Goal: Task Accomplishment & Management: Use online tool/utility

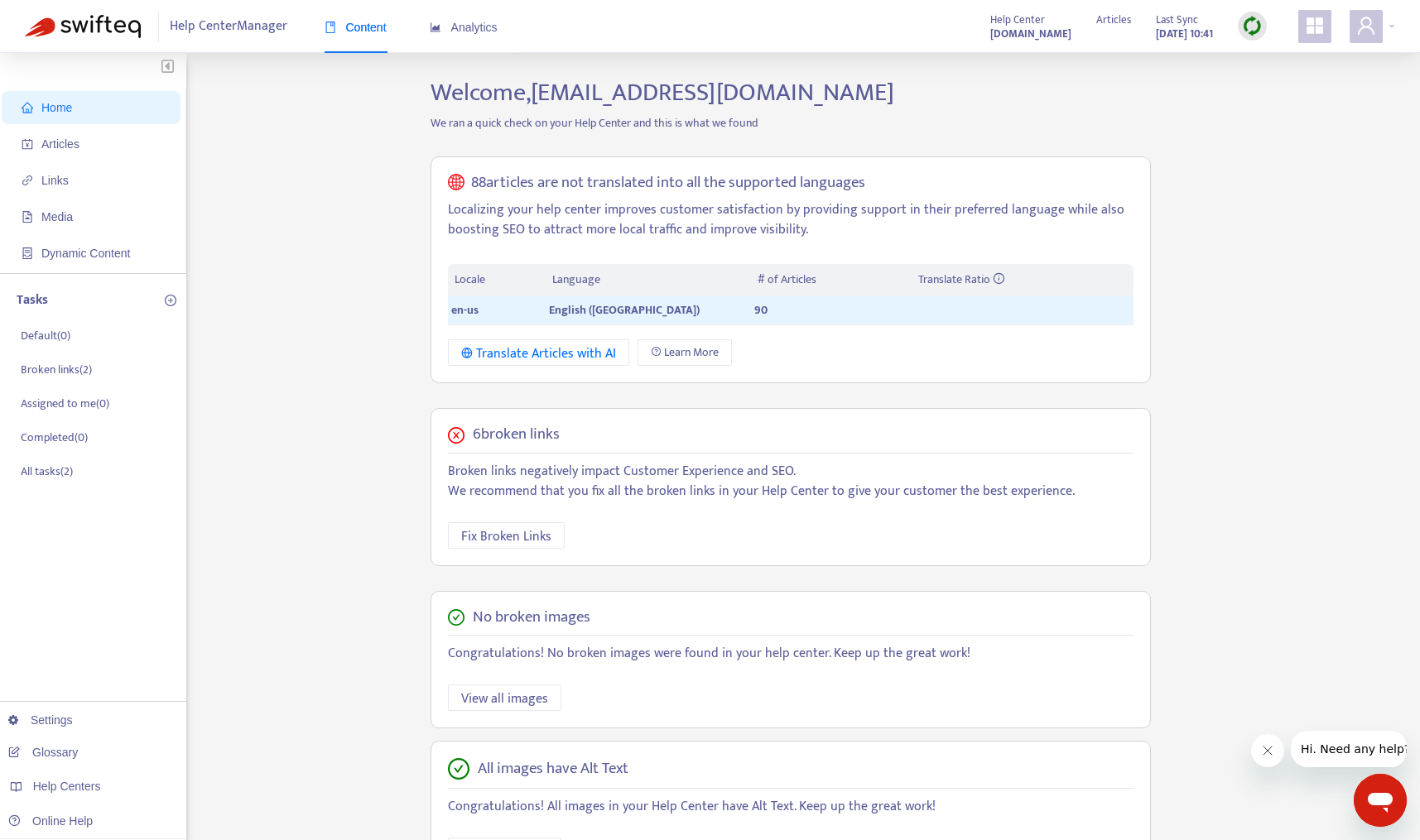
drag, startPoint x: 1279, startPoint y: 567, endPoint x: 1263, endPoint y: 581, distance: 21.3
click at [1279, 567] on div "Home Articles Links Media Dynamic Content Tasks Default ( 0 ) Broken links ( 2 …" at bounding box center [710, 562] width 1370 height 969
click at [62, 722] on link "Settings" at bounding box center [41, 719] width 65 height 14
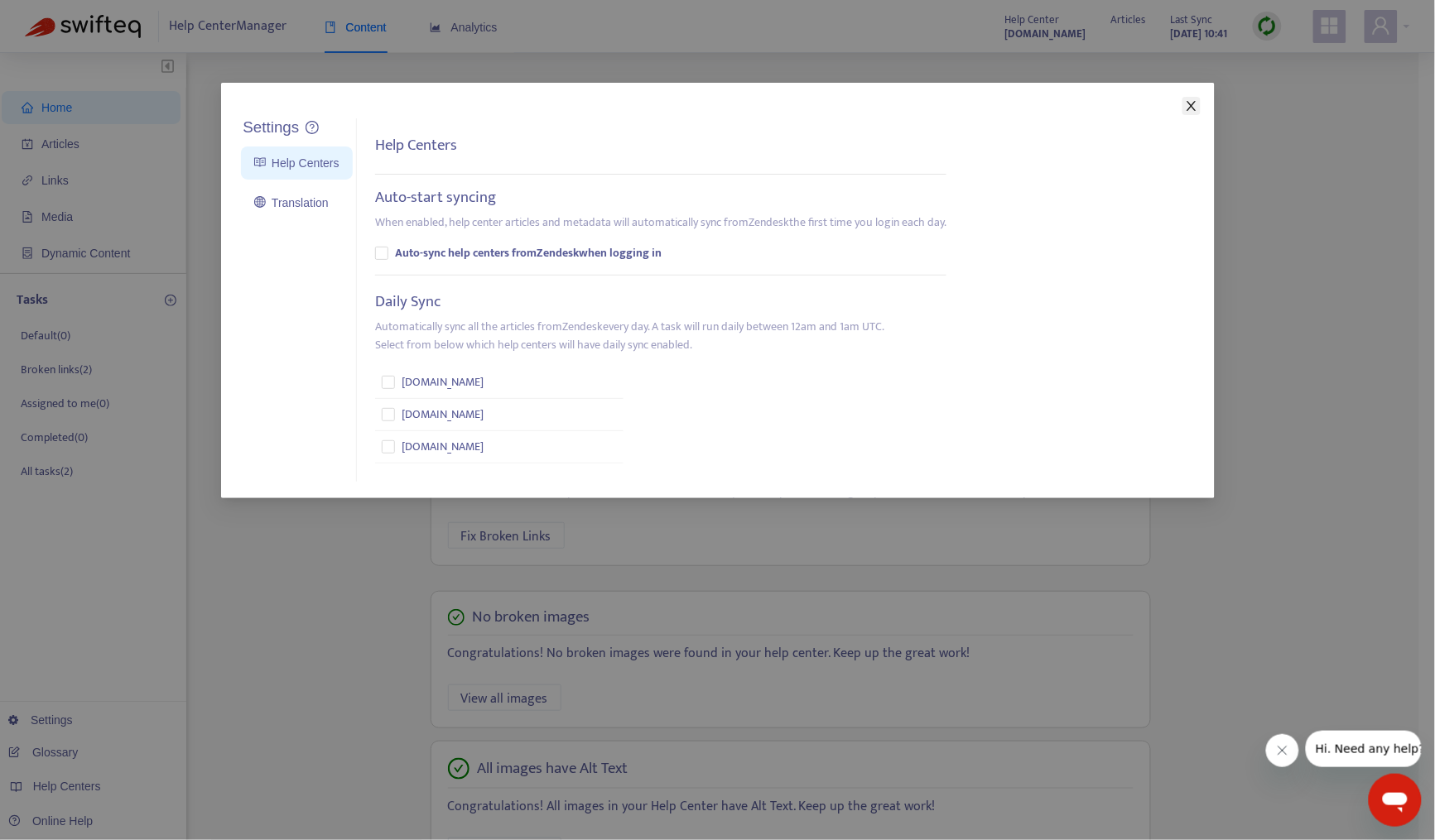
click at [1194, 108] on icon "close" at bounding box center [1191, 105] width 9 height 10
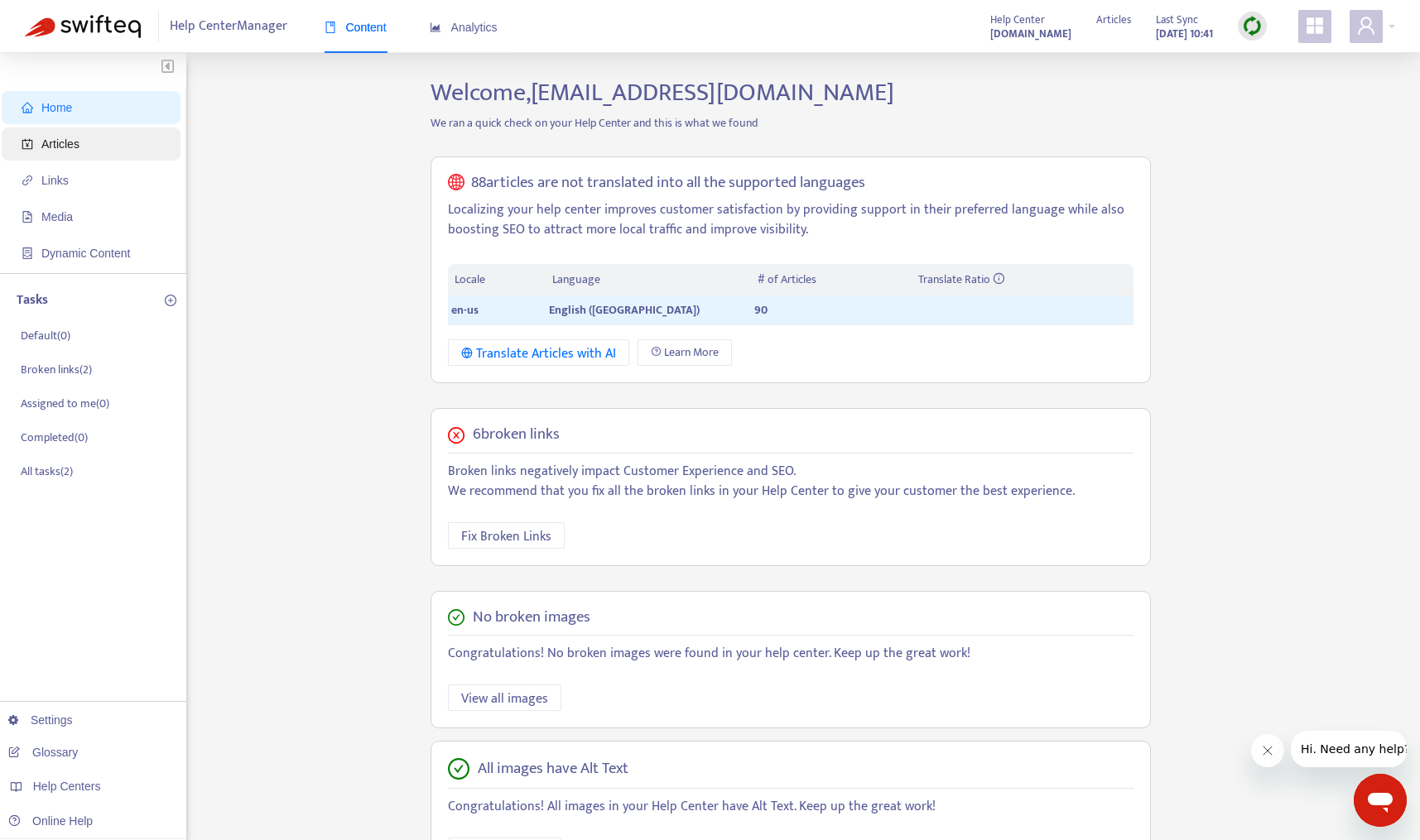
click at [71, 138] on span "Articles" at bounding box center [60, 144] width 38 height 14
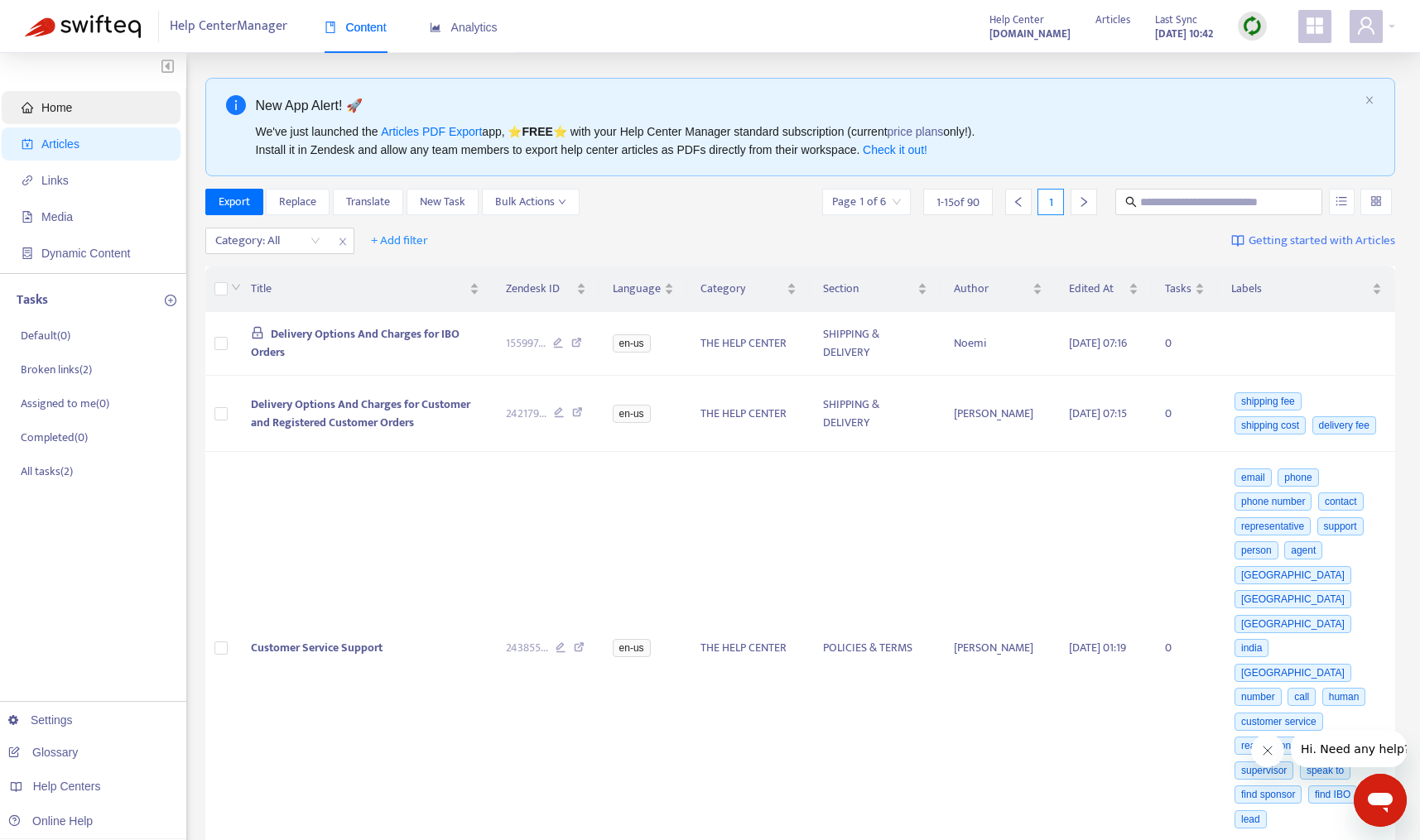
click at [60, 101] on span "Home" at bounding box center [57, 107] width 31 height 14
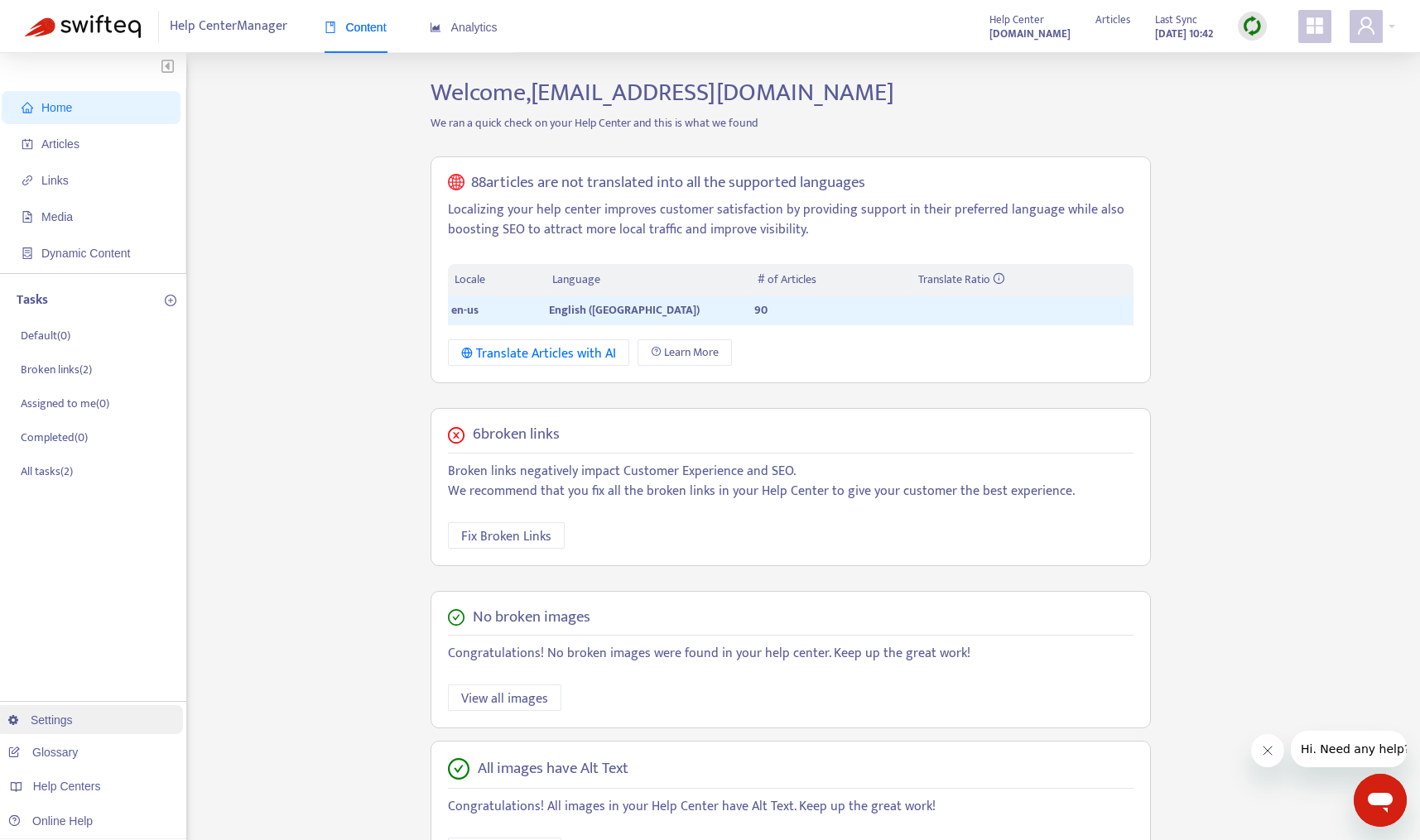
click at [59, 716] on link "Settings" at bounding box center [41, 719] width 65 height 14
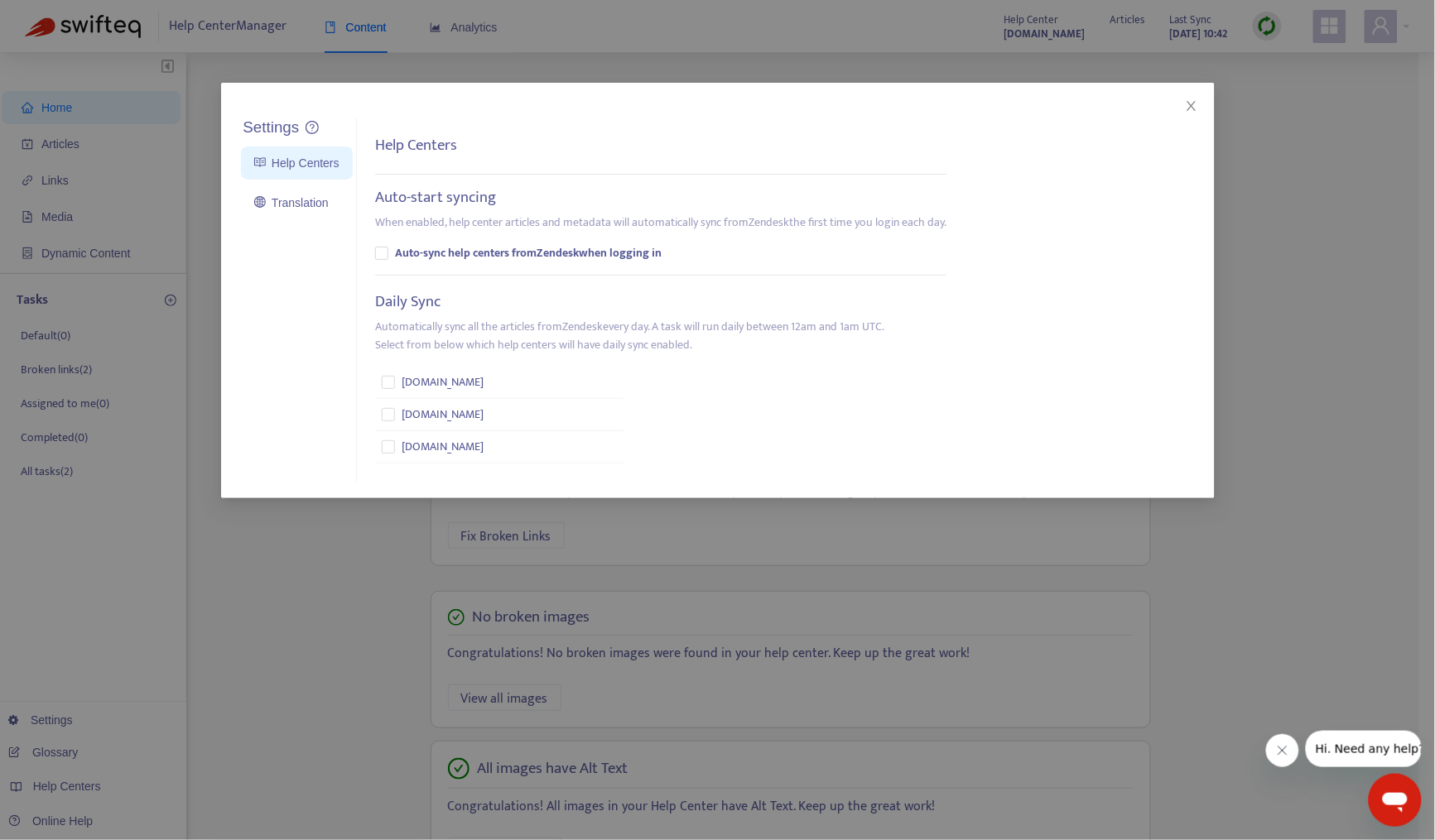
click at [1203, 105] on div "Settings Help Centers Translation Settings Help Centers Auto-start syncing When…" at bounding box center [717, 290] width 994 height 415
click at [1194, 104] on icon "close" at bounding box center [1192, 105] width 14 height 14
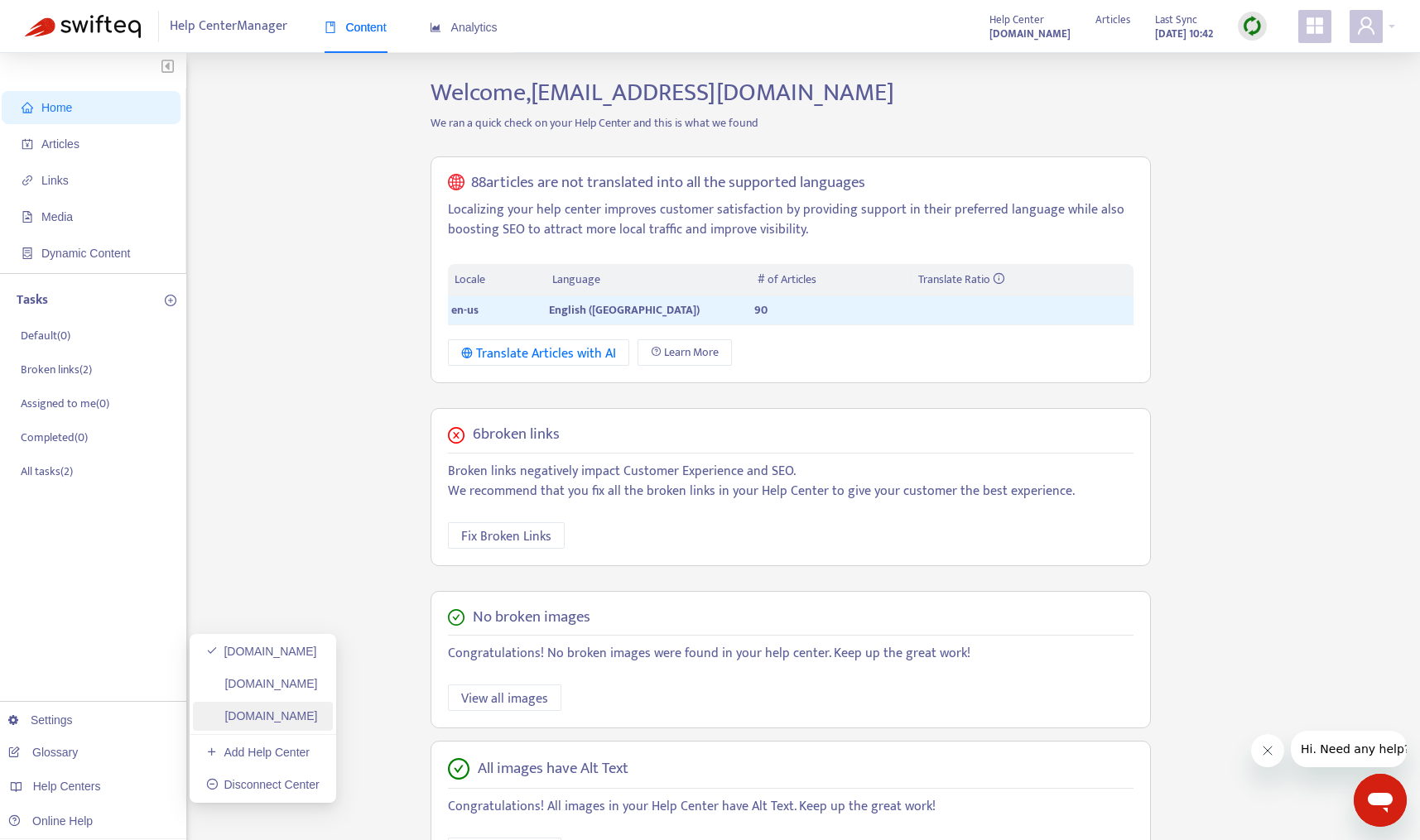
click at [312, 717] on link "[DOMAIN_NAME]" at bounding box center [262, 716] width 112 height 14
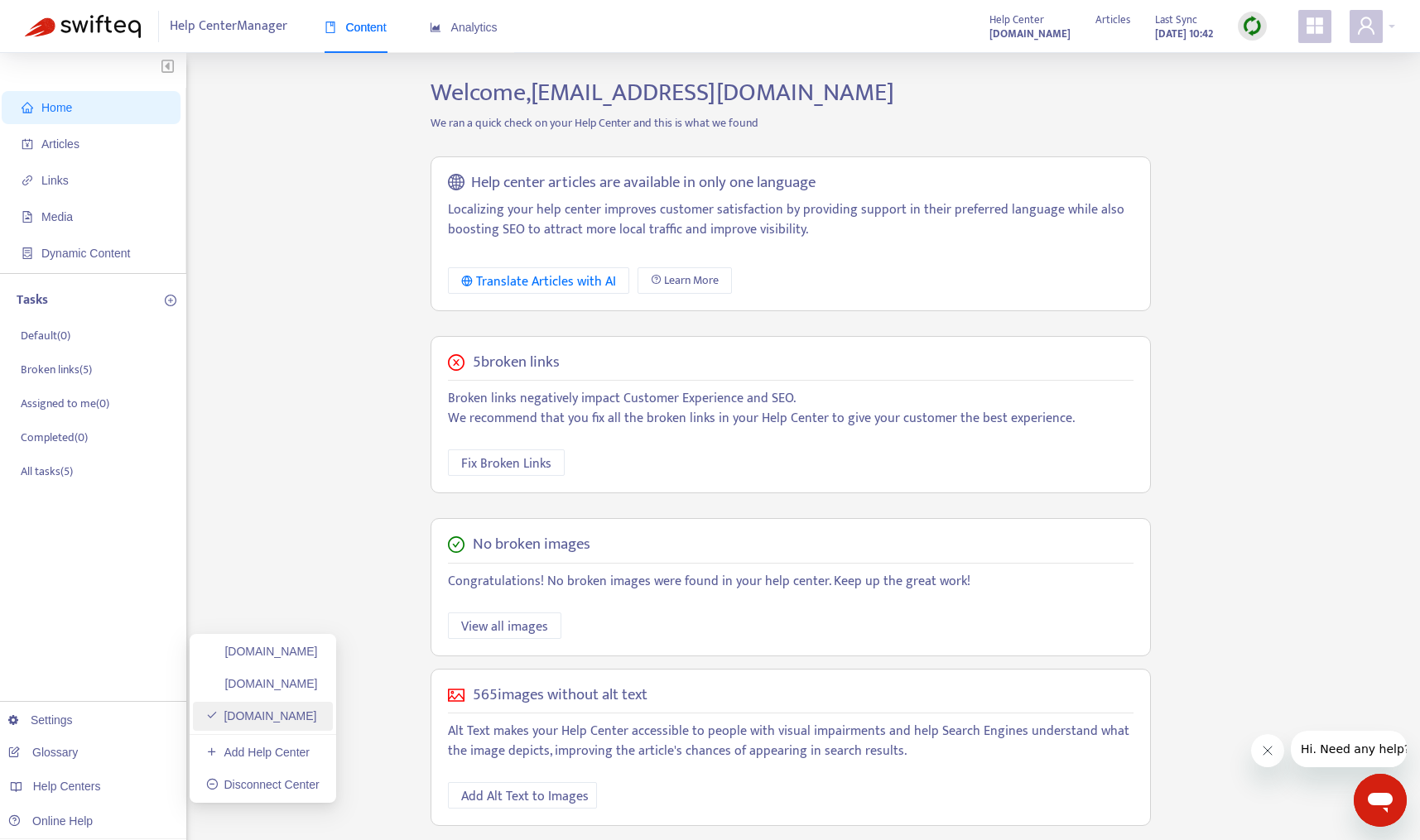
click at [317, 716] on link "[DOMAIN_NAME]" at bounding box center [261, 716] width 111 height 14
click at [57, 139] on span "Articles" at bounding box center [60, 144] width 38 height 14
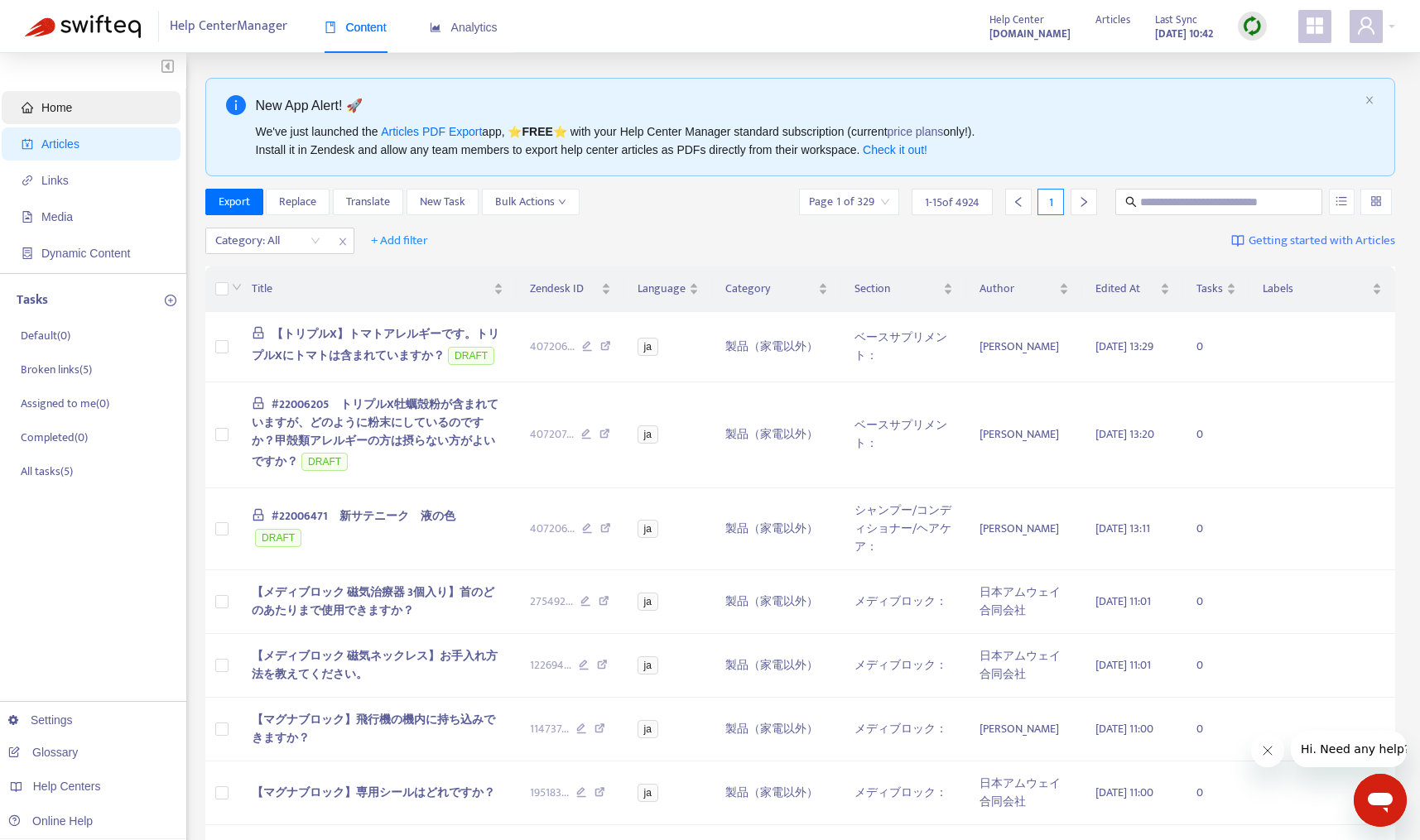
click at [67, 104] on span "Home" at bounding box center [57, 107] width 31 height 14
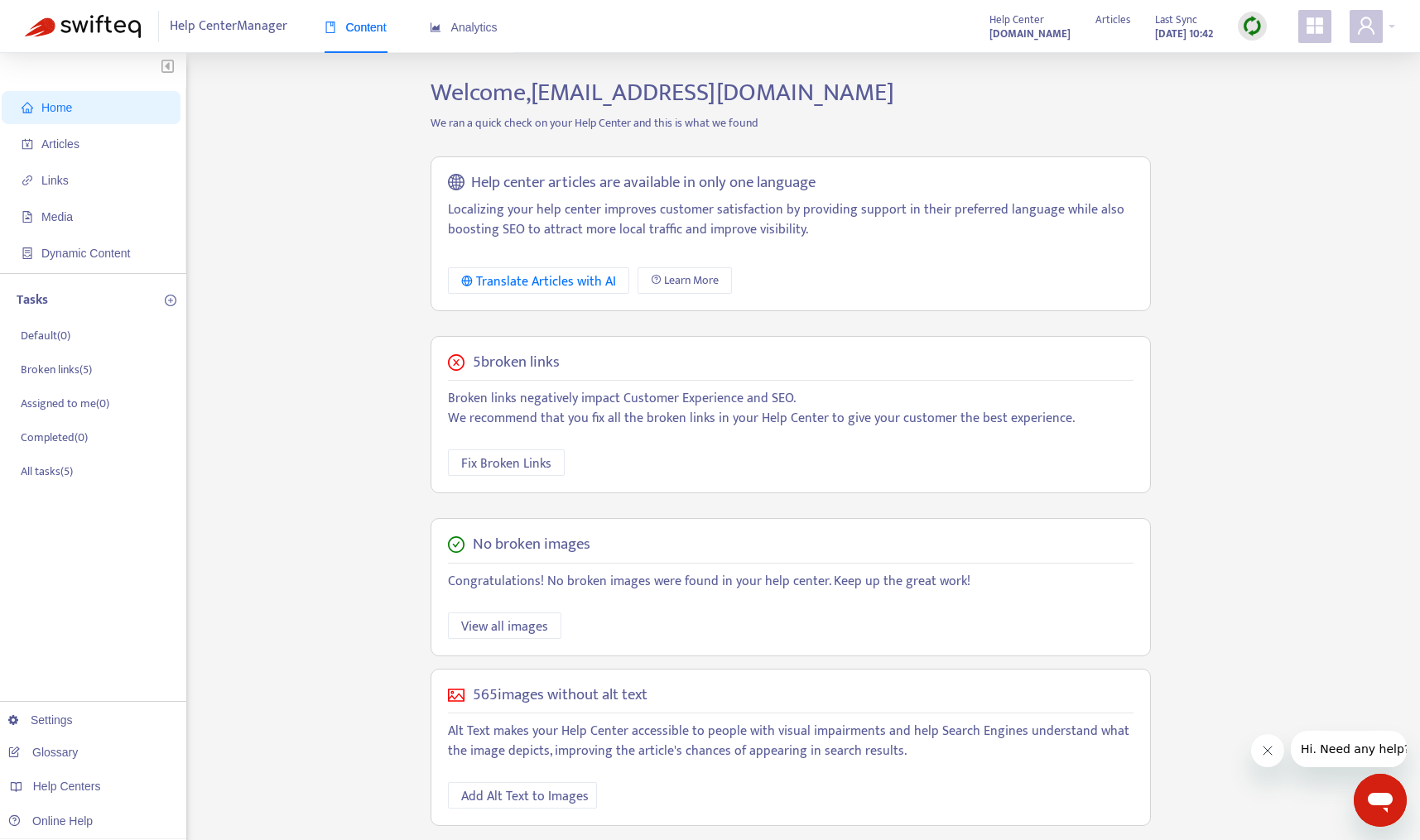
click at [9, 614] on div "Home Articles Links Media Dynamic Content Tasks Default ( 0 ) Broken links ( 5 …" at bounding box center [93, 549] width 186 height 993
click at [80, 108] on span "Home" at bounding box center [95, 107] width 146 height 33
click at [50, 139] on span "Articles" at bounding box center [60, 144] width 38 height 14
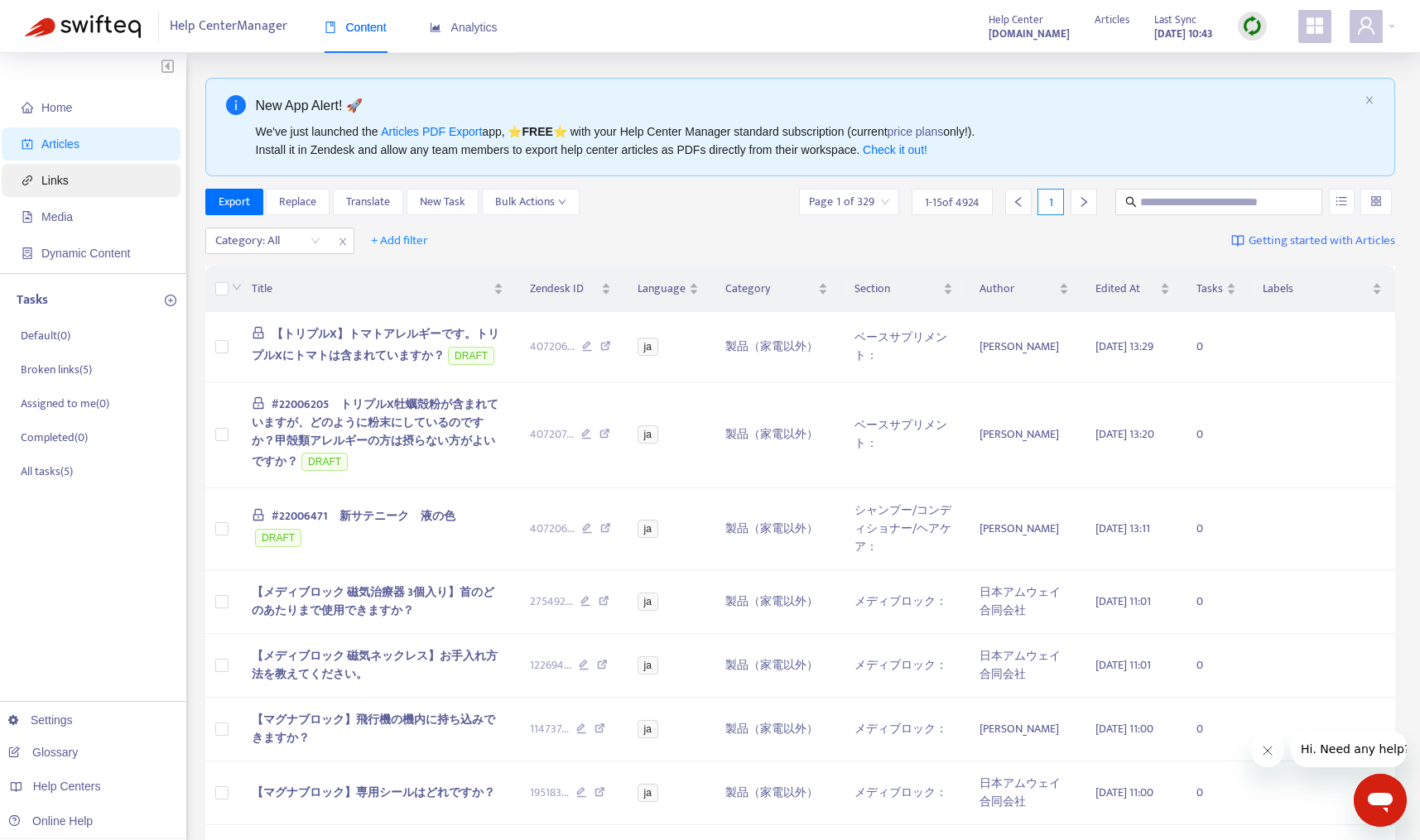
click at [41, 185] on span "Links" at bounding box center [55, 180] width 27 height 14
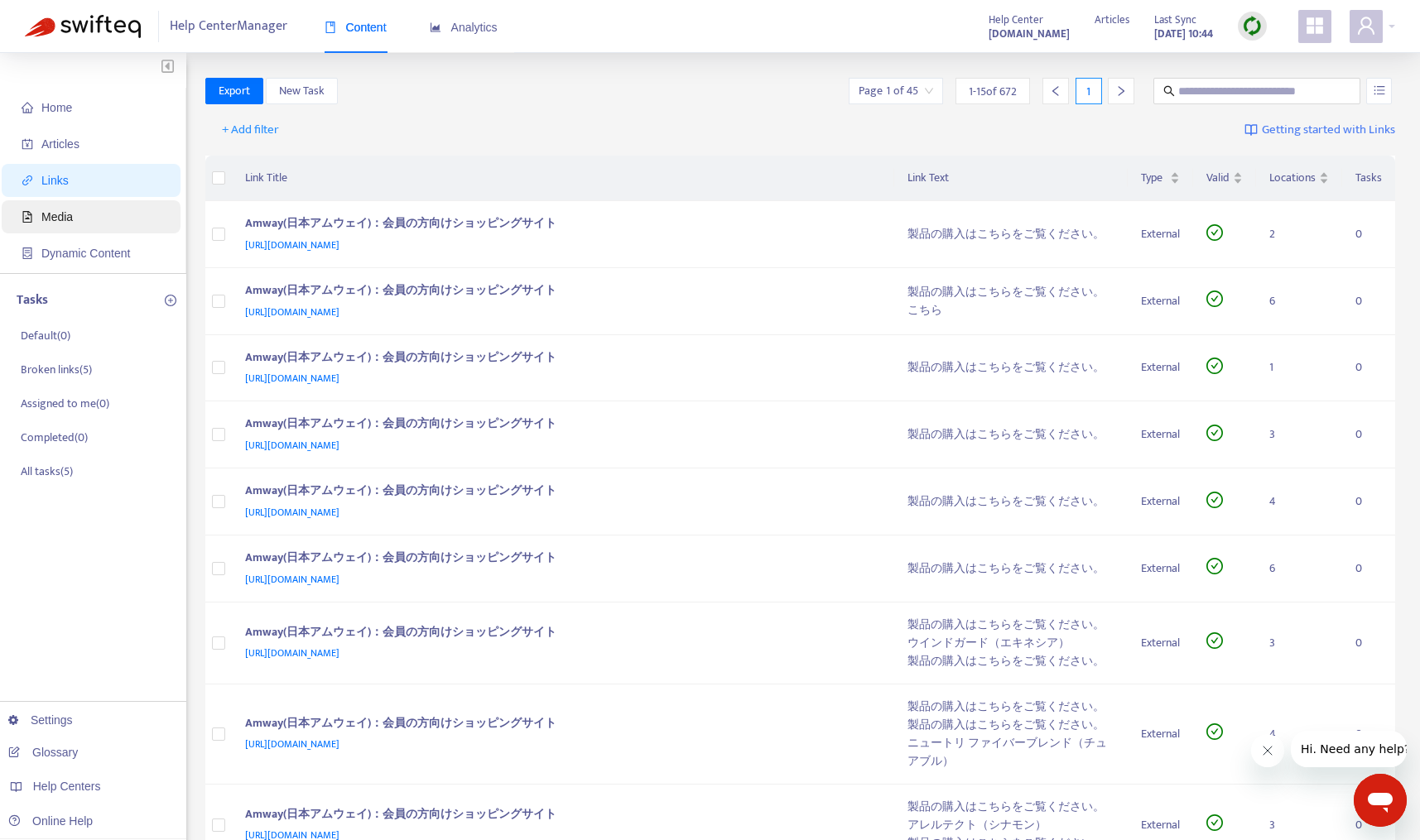
click at [41, 223] on span "Media" at bounding box center [57, 217] width 32 height 14
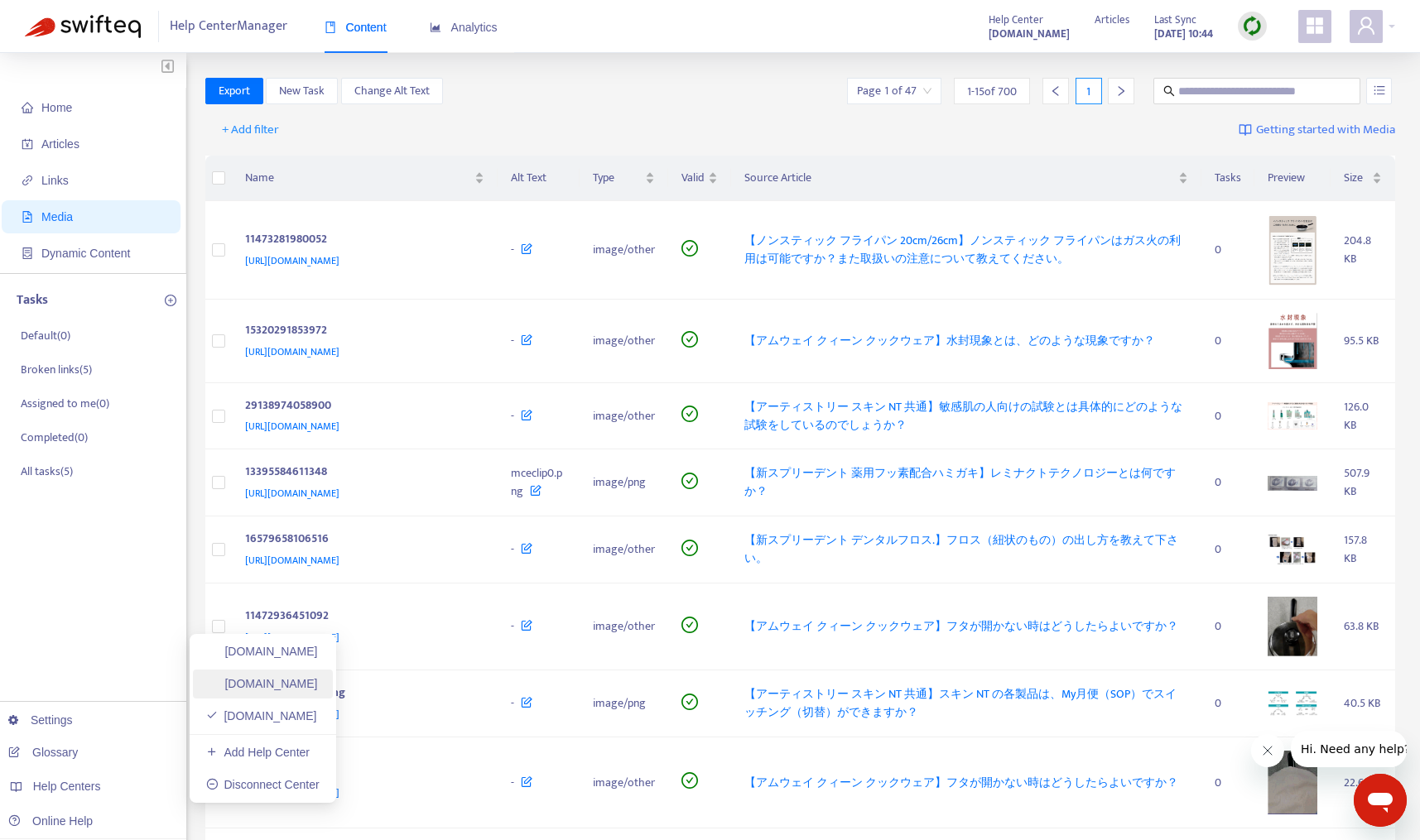
click at [291, 682] on link "[DOMAIN_NAME]" at bounding box center [262, 683] width 112 height 14
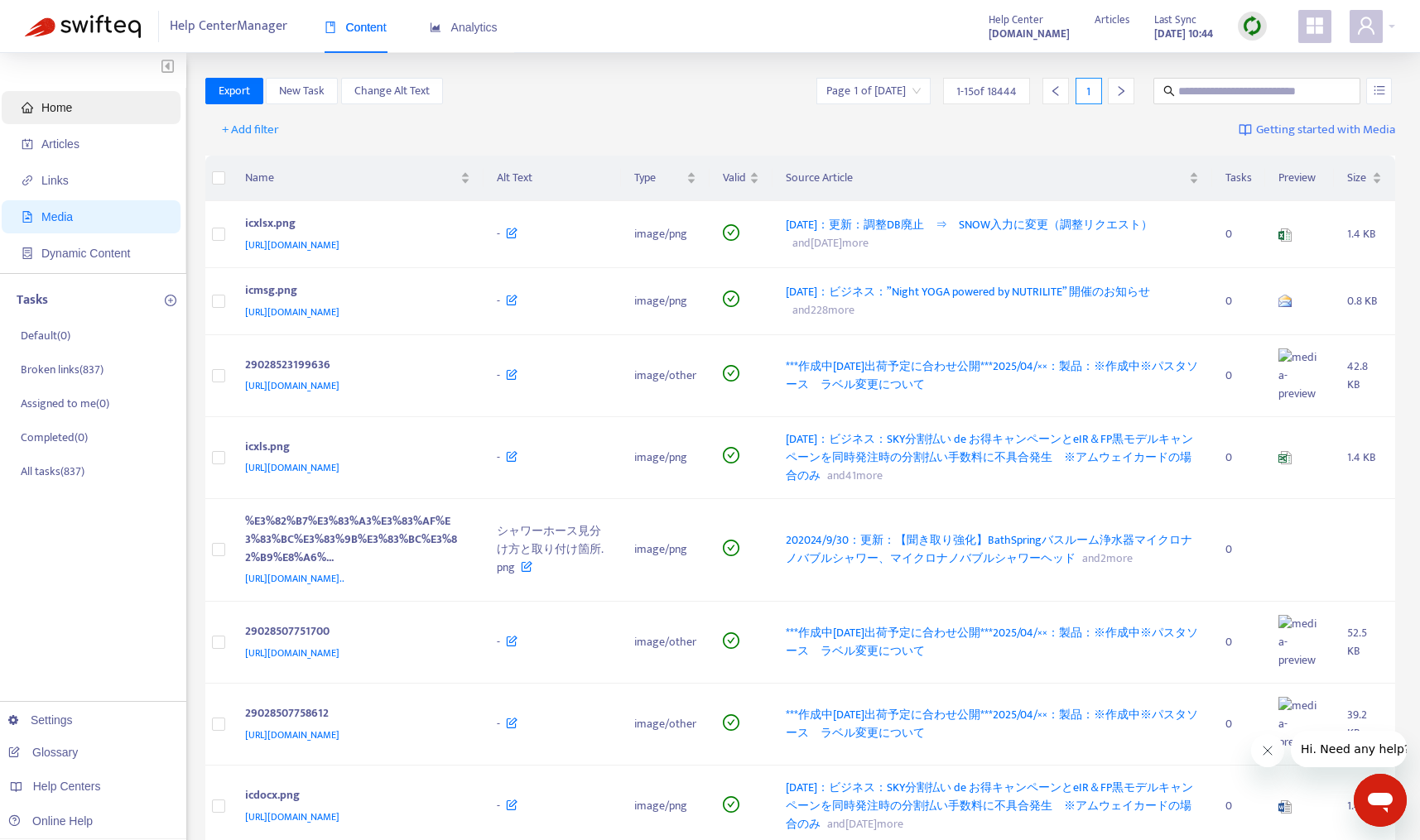
click at [43, 110] on span "Home" at bounding box center [57, 107] width 31 height 14
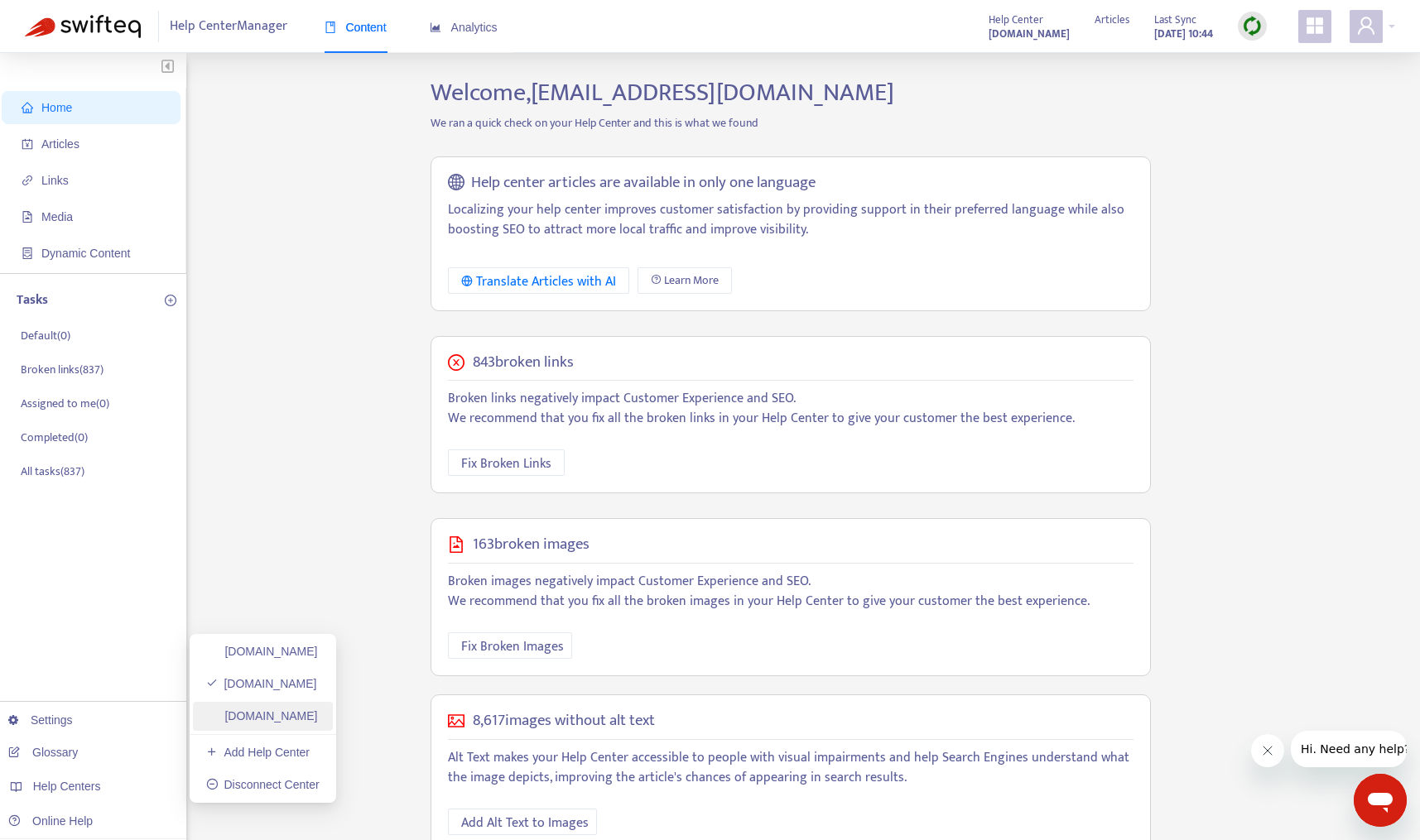
click at [318, 717] on link "[DOMAIN_NAME]" at bounding box center [262, 716] width 112 height 14
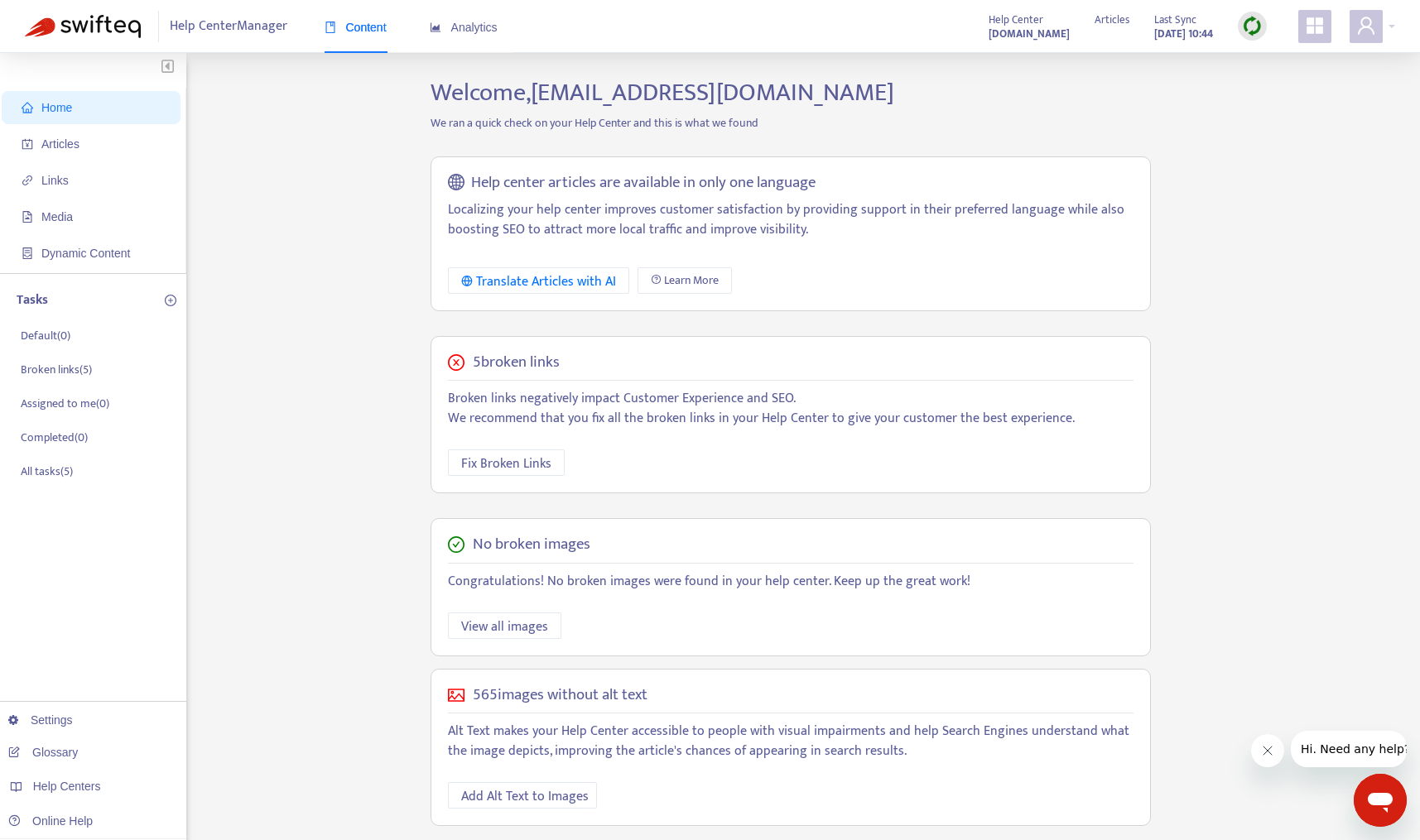
click at [104, 112] on span "Home" at bounding box center [95, 107] width 146 height 33
click at [47, 139] on span "Articles" at bounding box center [60, 144] width 38 height 14
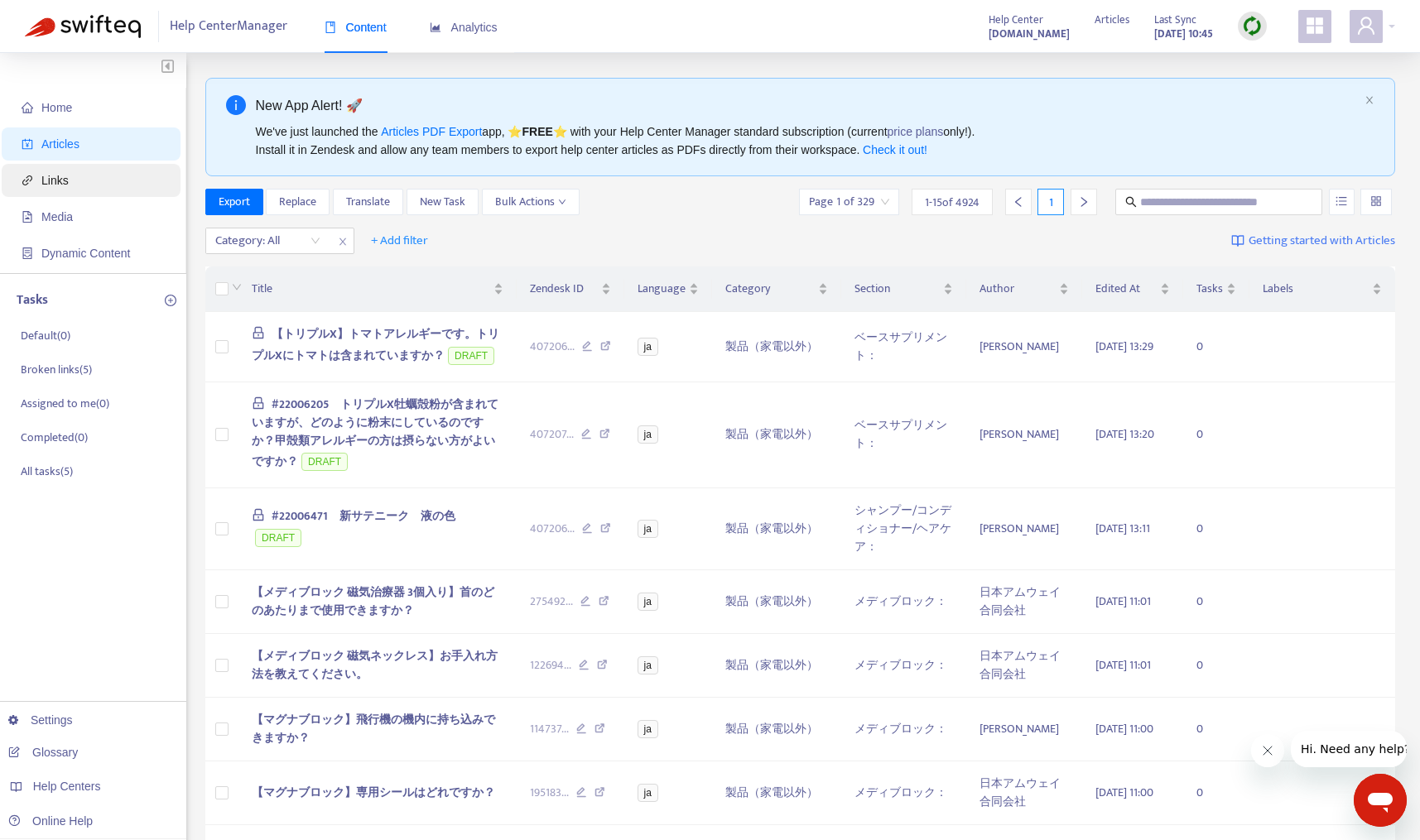
click at [43, 185] on span "Links" at bounding box center [55, 180] width 27 height 14
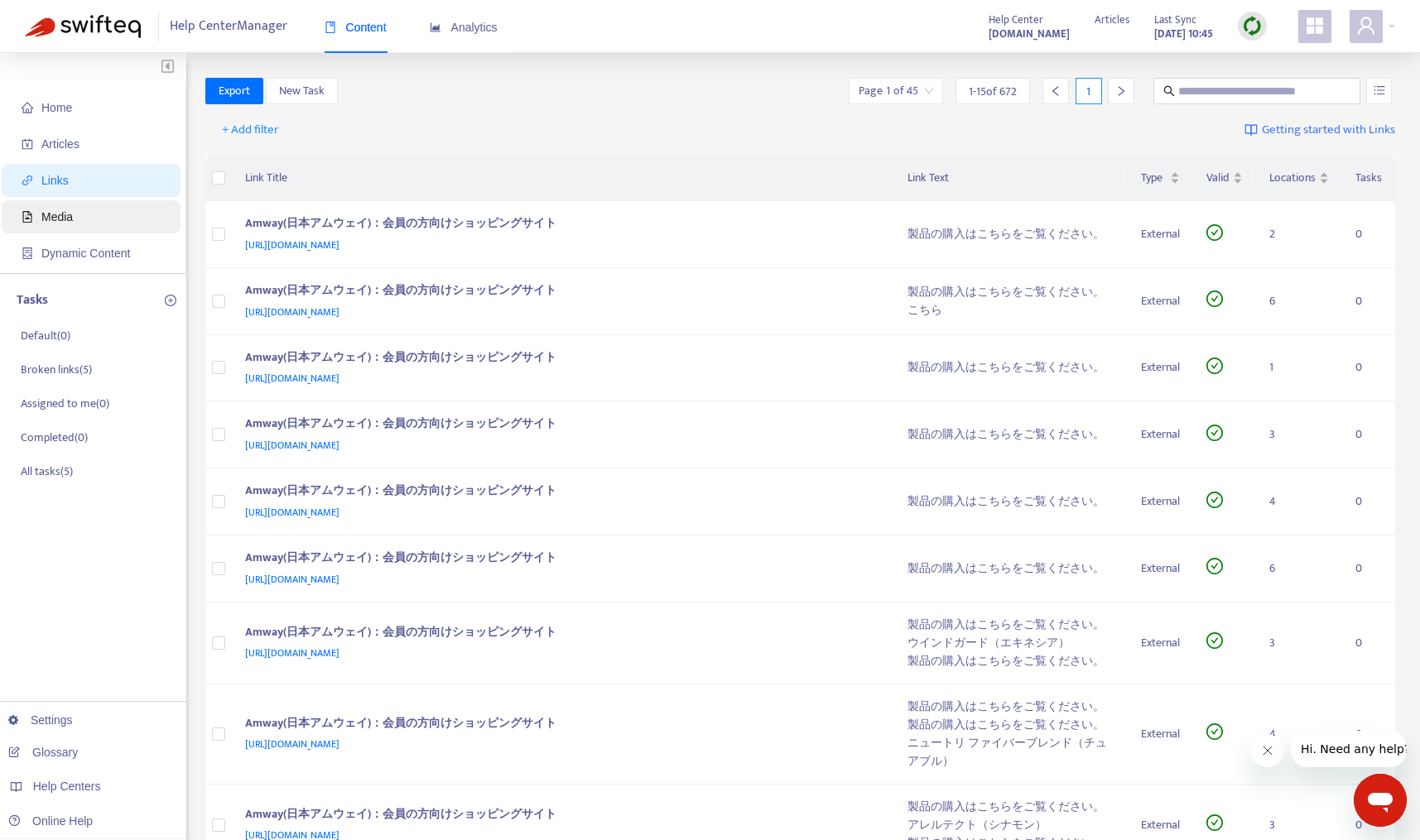
click at [50, 221] on span "Media" at bounding box center [57, 217] width 32 height 14
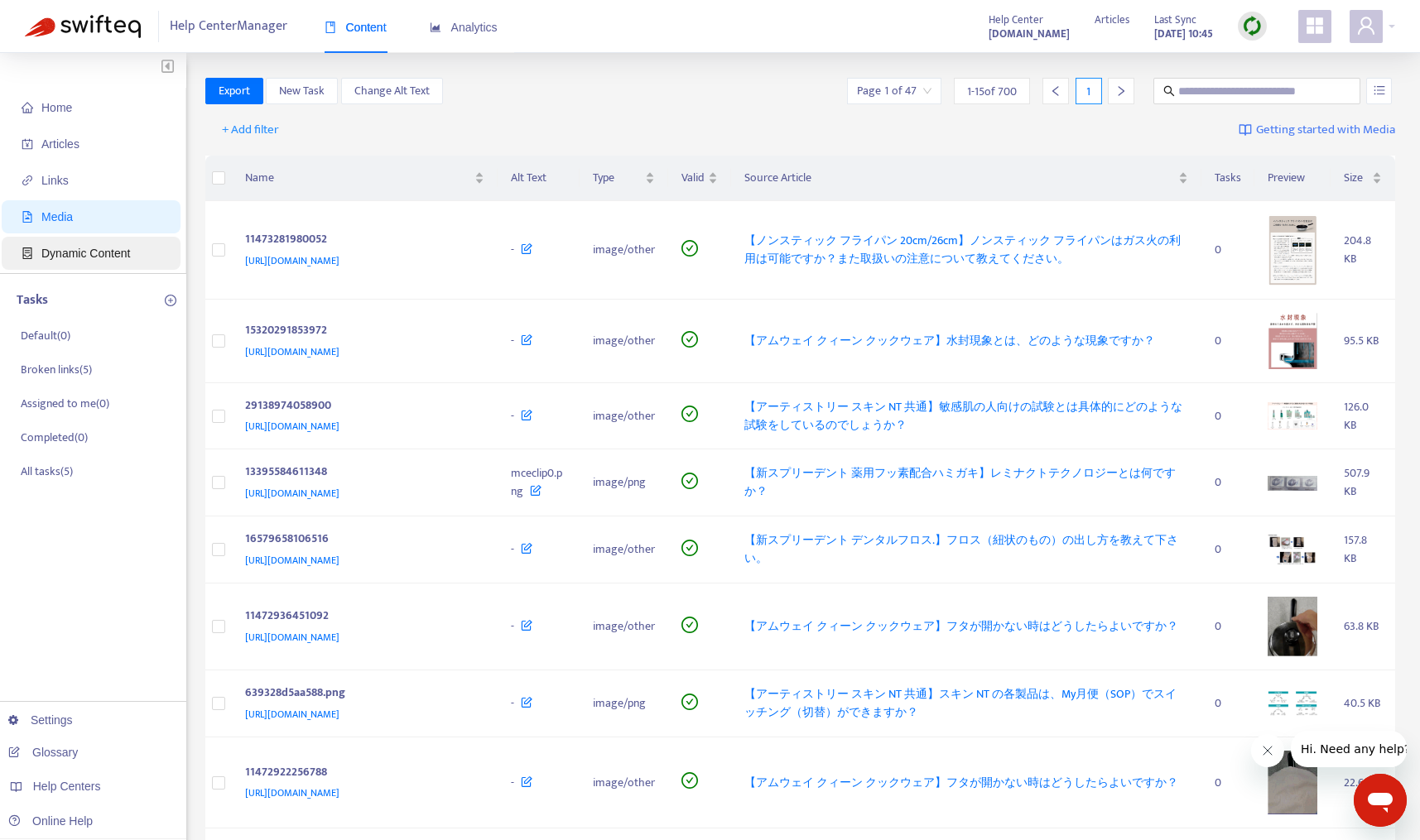
click at [54, 257] on span "Dynamic Content" at bounding box center [86, 253] width 88 height 14
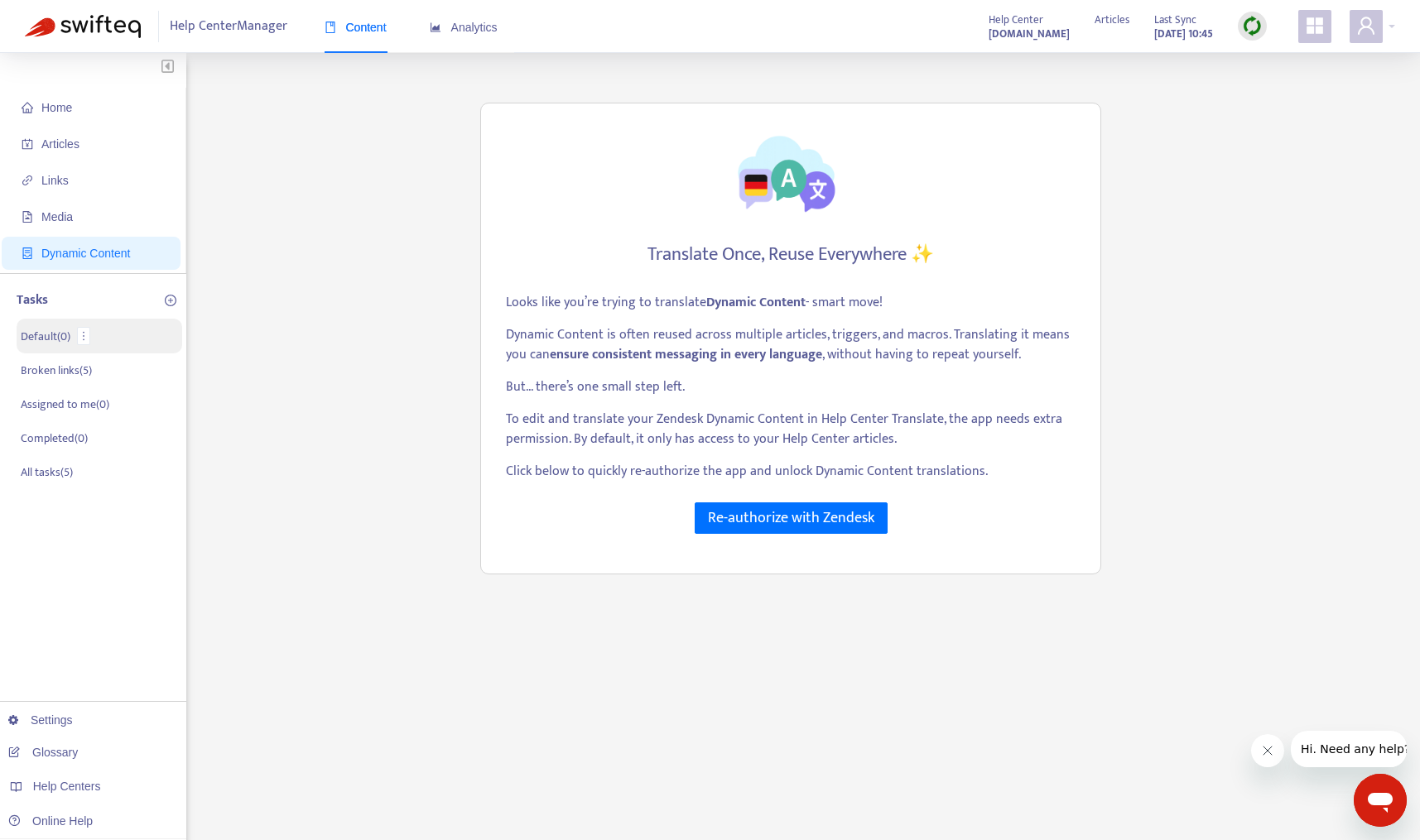
click at [52, 339] on p "Default ( 0 )" at bounding box center [45, 336] width 50 height 17
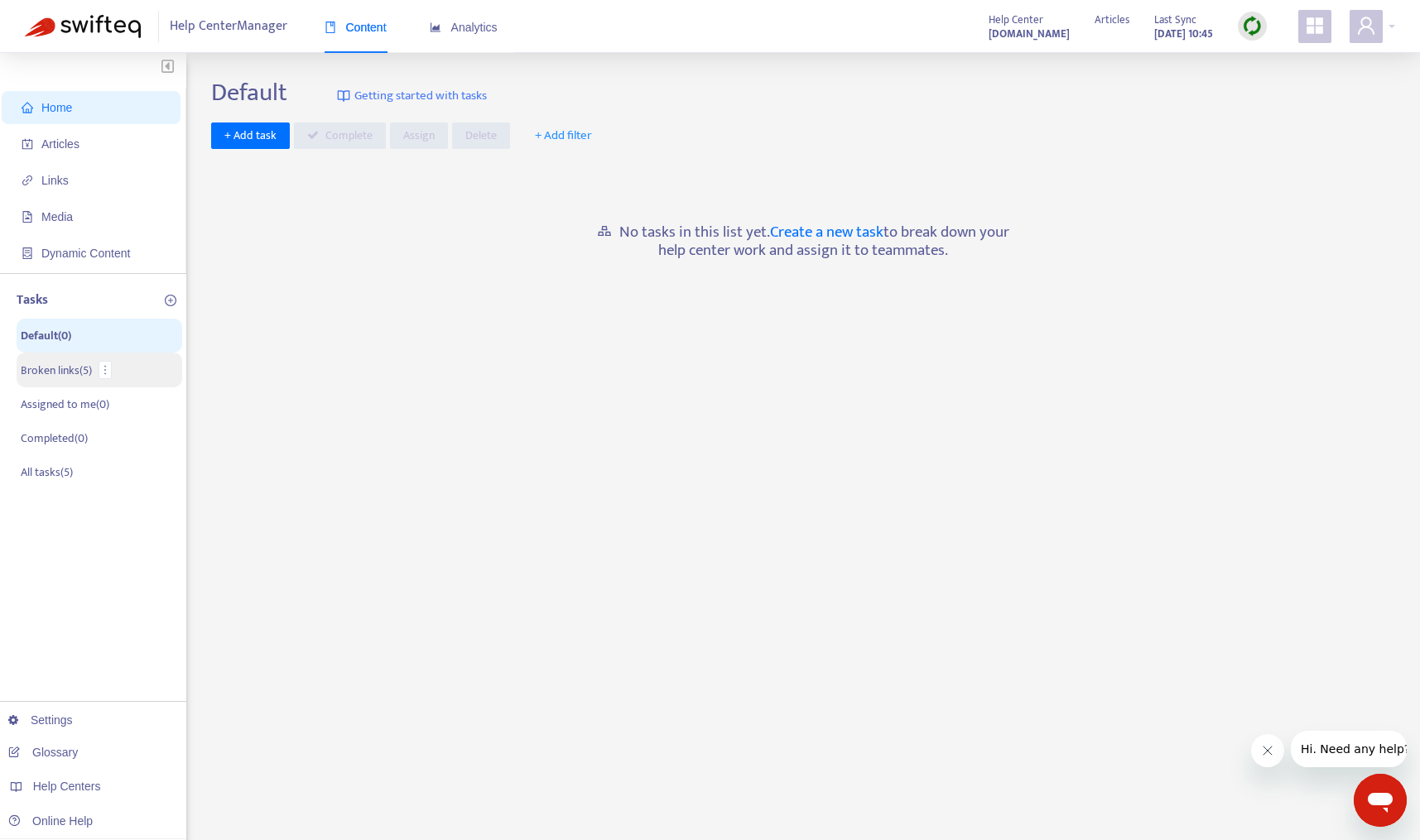
click at [39, 366] on p "Broken links ( 5 )" at bounding box center [56, 370] width 71 height 17
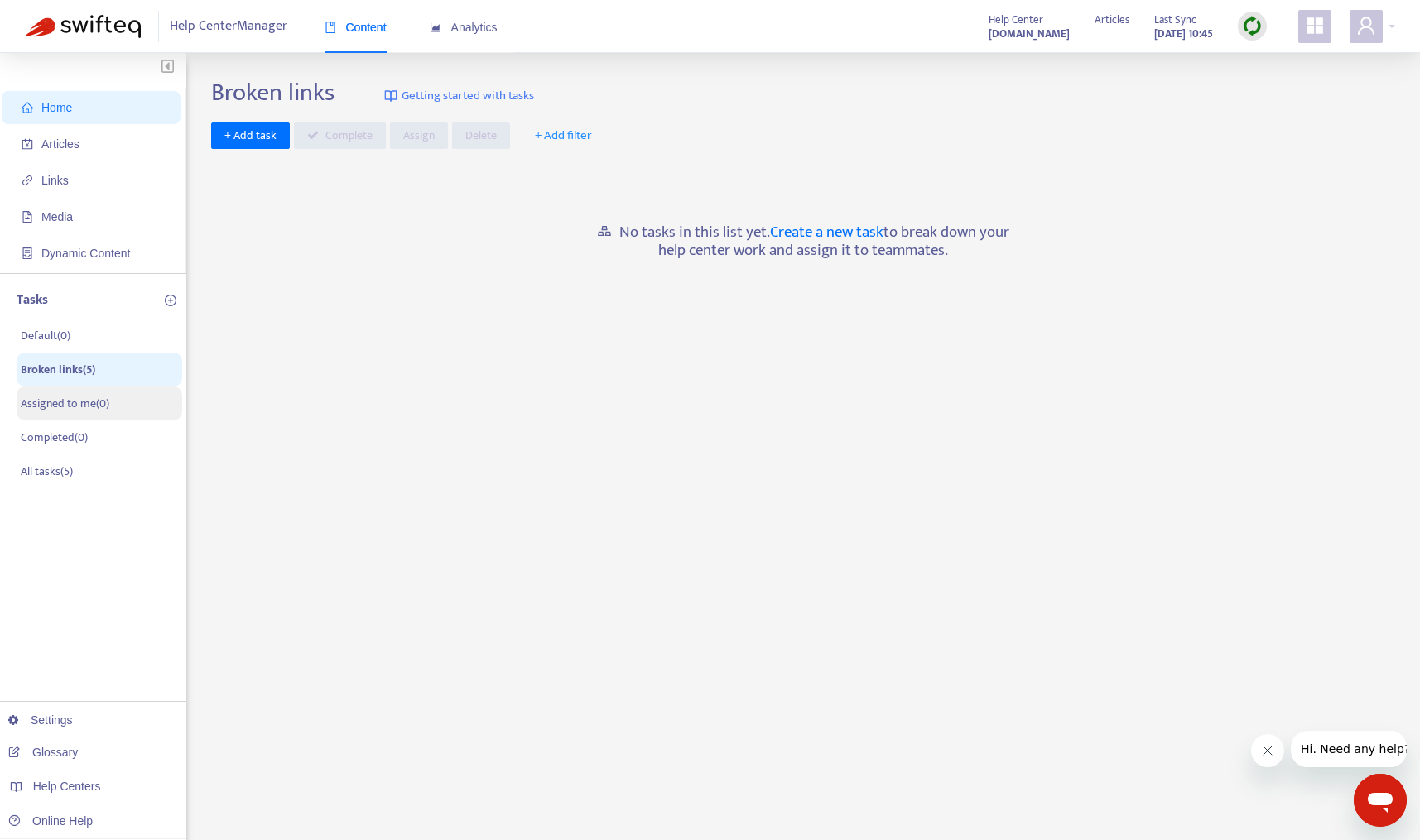
click at [56, 397] on p "Assigned to me ( 0 )" at bounding box center [65, 403] width 88 height 17
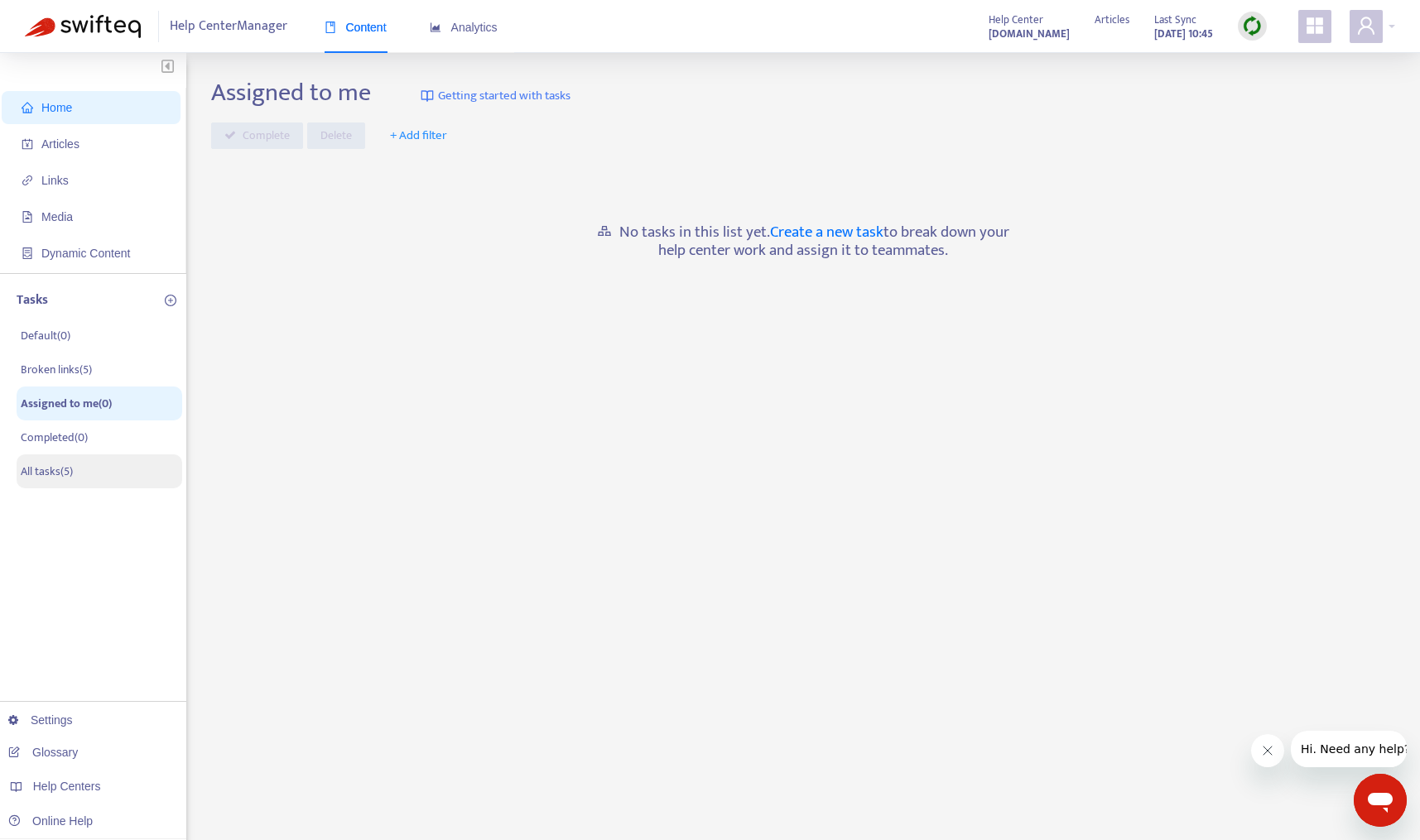
click at [54, 474] on p "All tasks ( 5 )" at bounding box center [47, 471] width 52 height 17
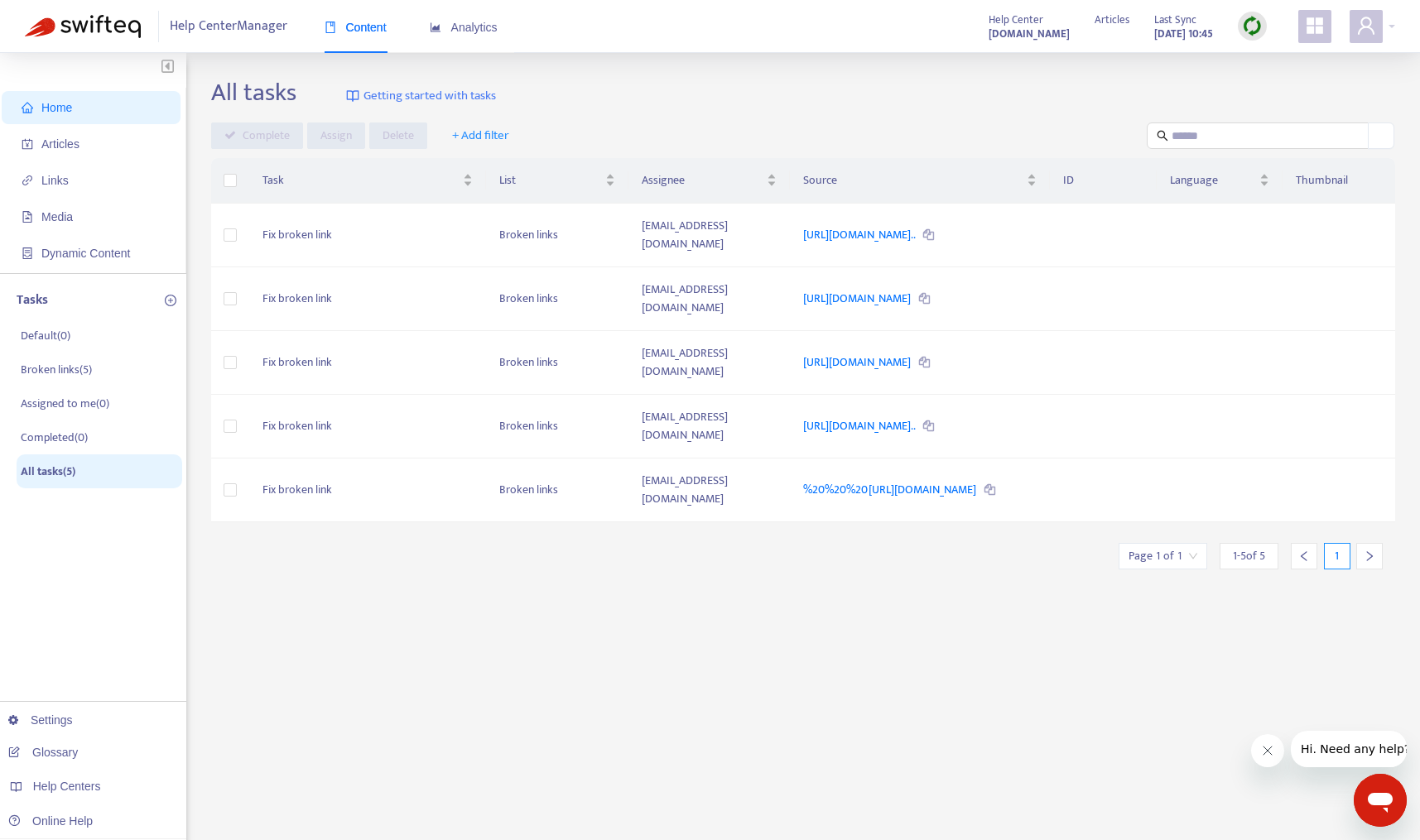
click at [50, 106] on span "Home" at bounding box center [57, 107] width 31 height 14
click at [482, 37] on div "Analytics" at bounding box center [463, 28] width 68 height 50
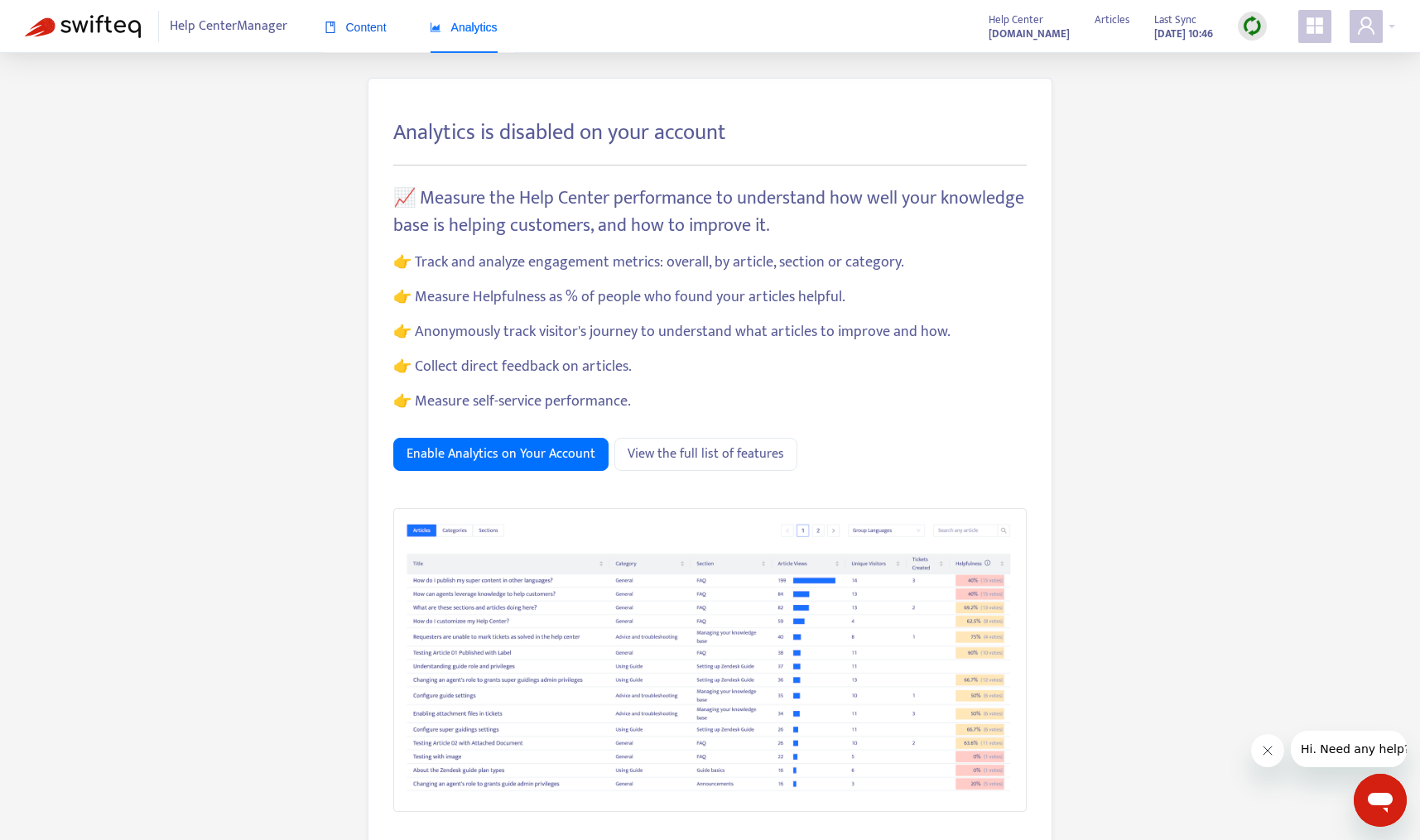
click at [349, 31] on span "Content" at bounding box center [355, 27] width 62 height 14
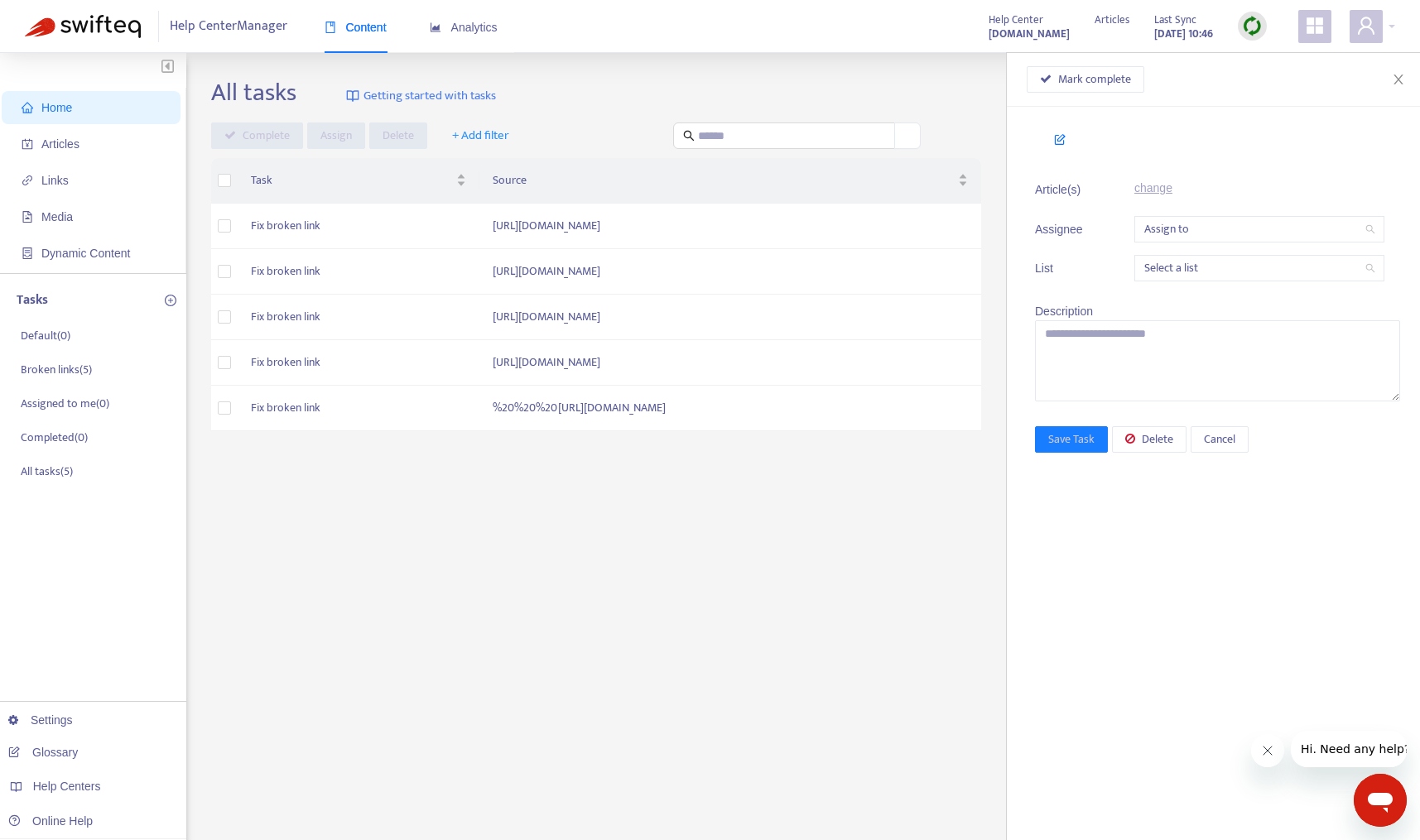
click at [67, 108] on span "Home" at bounding box center [57, 107] width 31 height 14
click at [1399, 79] on icon "close" at bounding box center [1397, 79] width 9 height 10
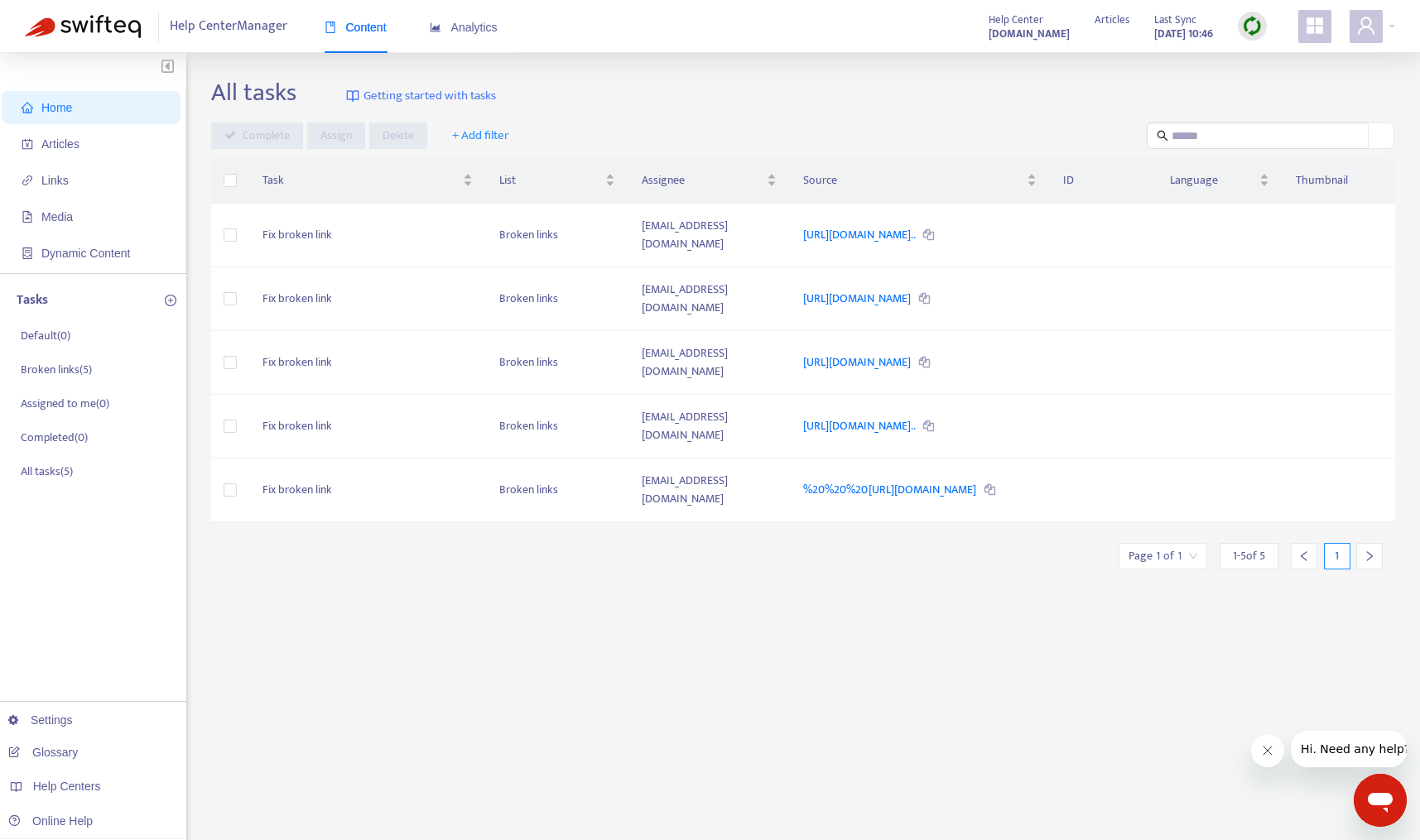
click at [502, 620] on div "All tasks Getting started with tasks Complete Assign Delete + Add filter Task L…" at bounding box center [802, 562] width 1184 height 969
click at [77, 104] on span "Home" at bounding box center [95, 107] width 146 height 33
click at [38, 135] on span "Articles" at bounding box center [95, 144] width 146 height 33
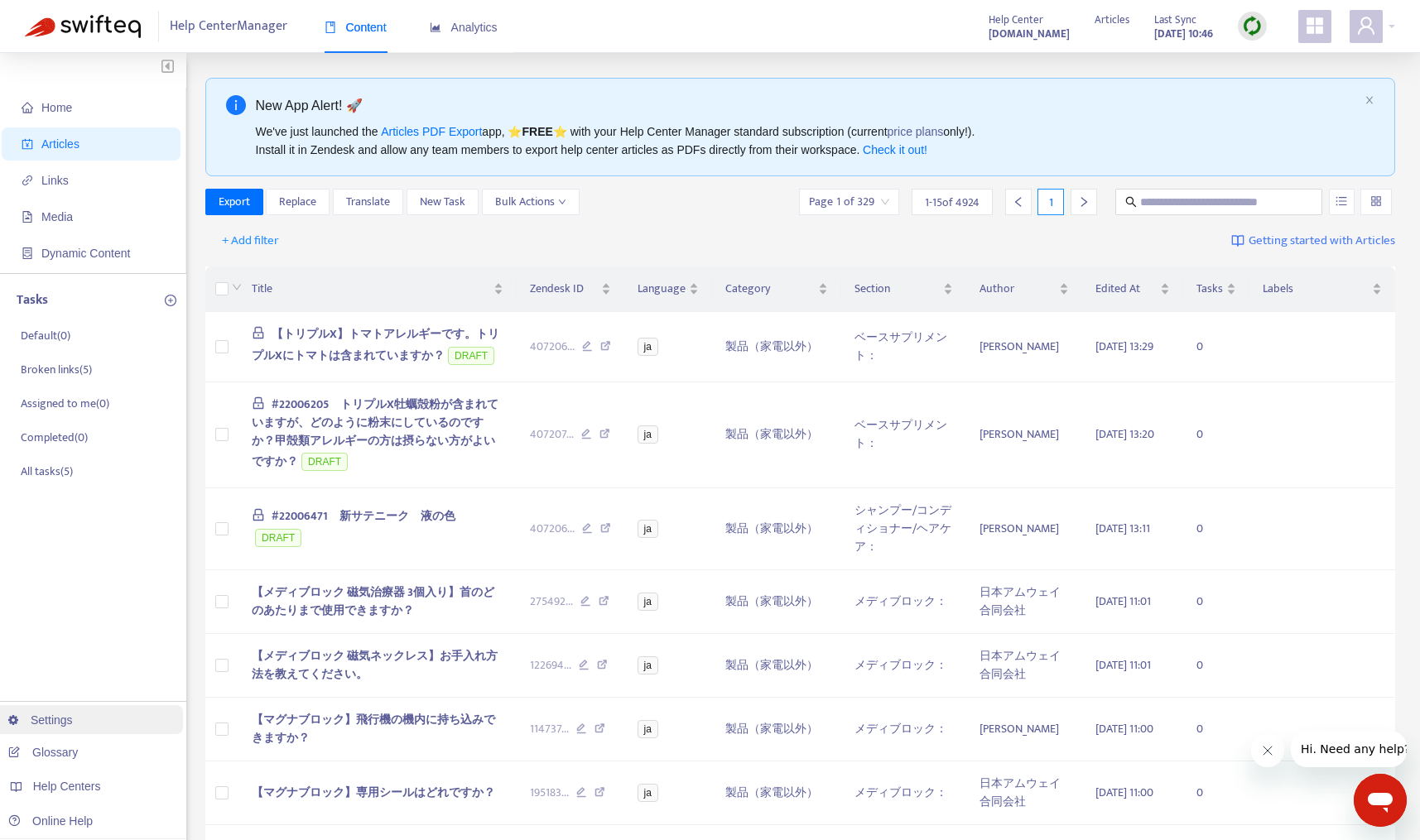
click at [51, 718] on link "Settings" at bounding box center [41, 719] width 65 height 14
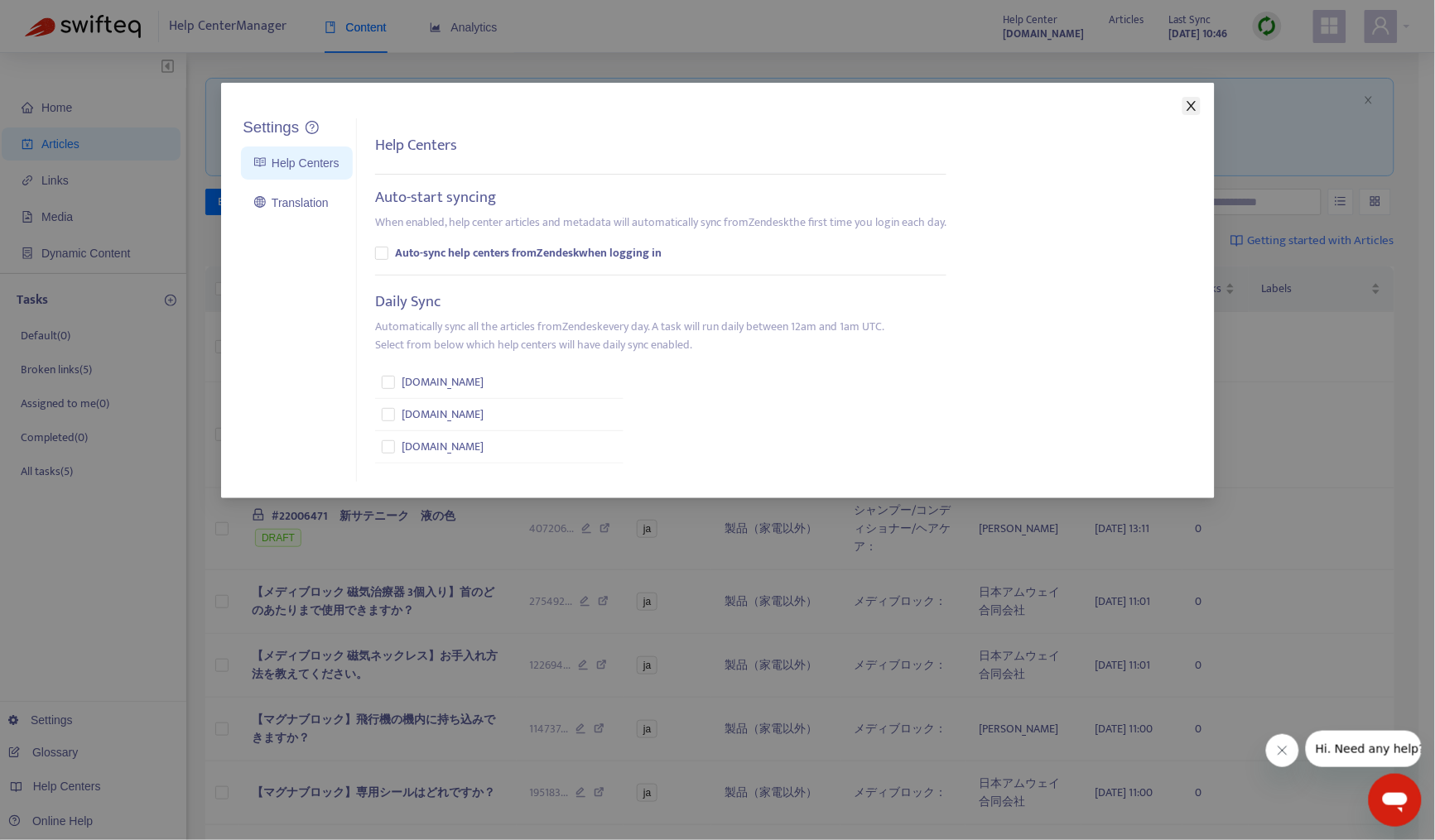
click at [1191, 108] on icon "close" at bounding box center [1192, 105] width 14 height 14
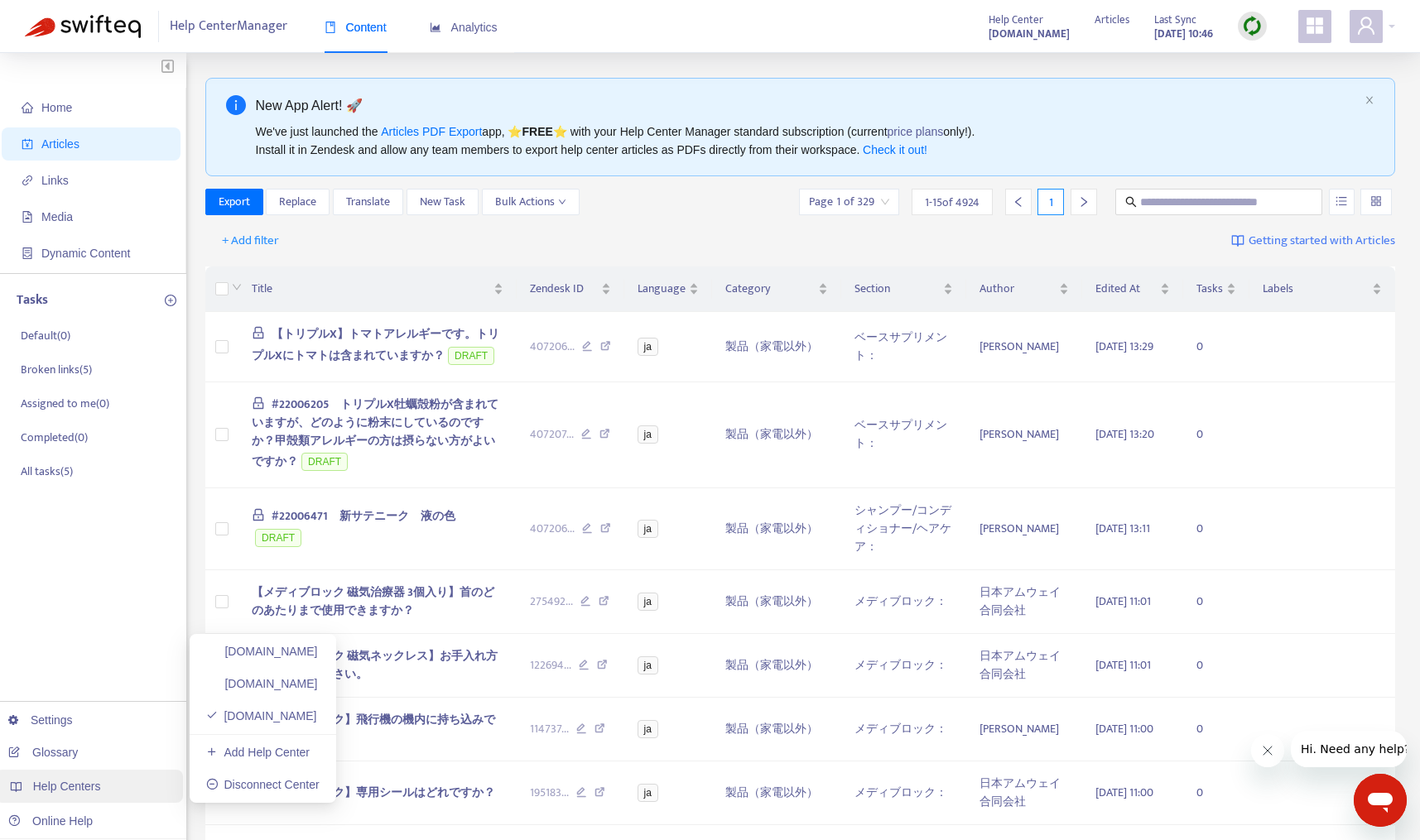
click at [70, 784] on span "Help Centers" at bounding box center [67, 786] width 68 height 14
click at [241, 684] on link "[DOMAIN_NAME]" at bounding box center [262, 683] width 112 height 14
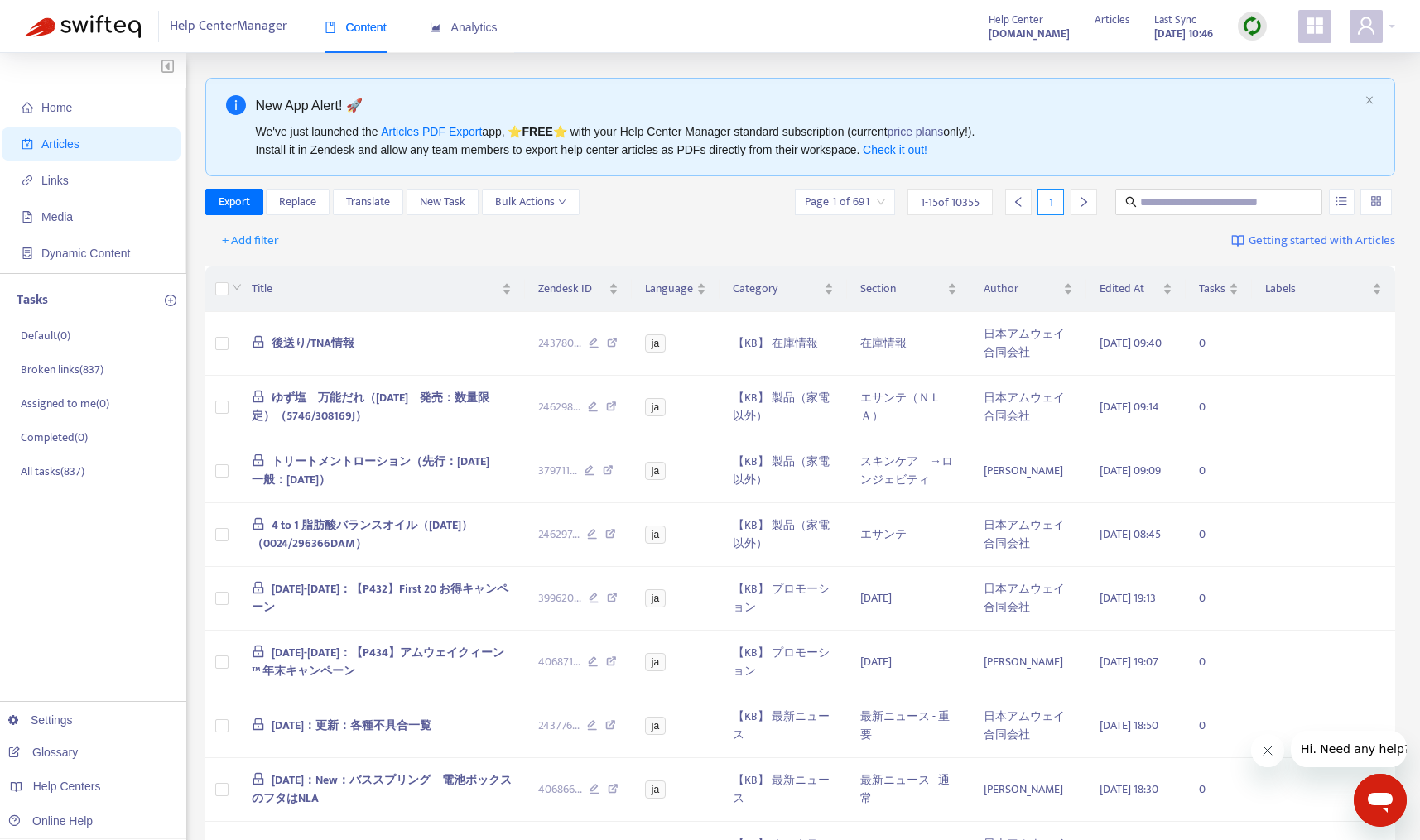
click at [247, 26] on span "Help Center Manager" at bounding box center [228, 26] width 118 height 32
click at [85, 110] on span "Home" at bounding box center [95, 107] width 146 height 33
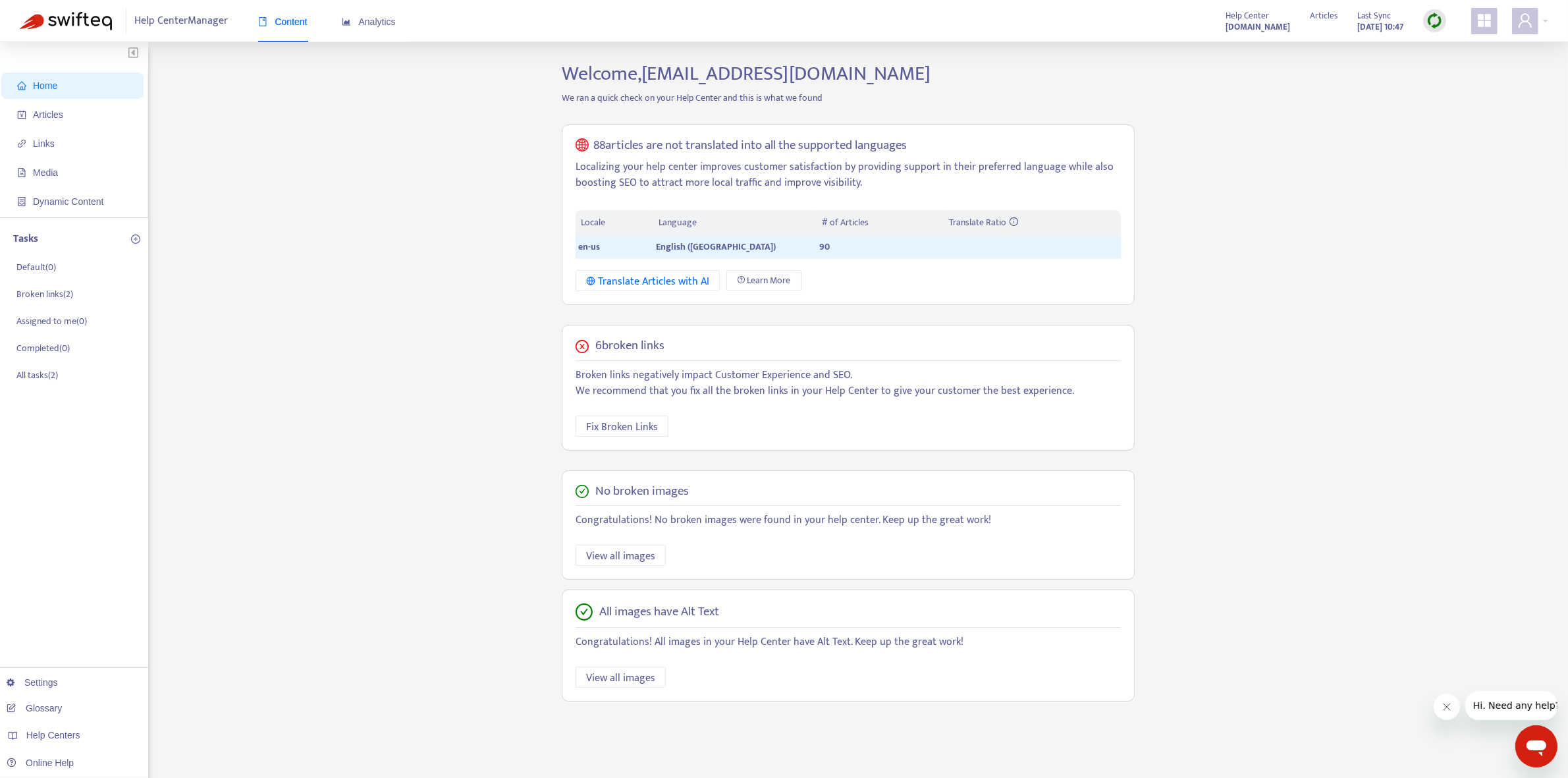
click at [1140, 18] on img at bounding box center [1434, 20] width 16 height 16
click at [1140, 48] on link "Quick Sync" at bounding box center [1461, 47] width 56 height 15
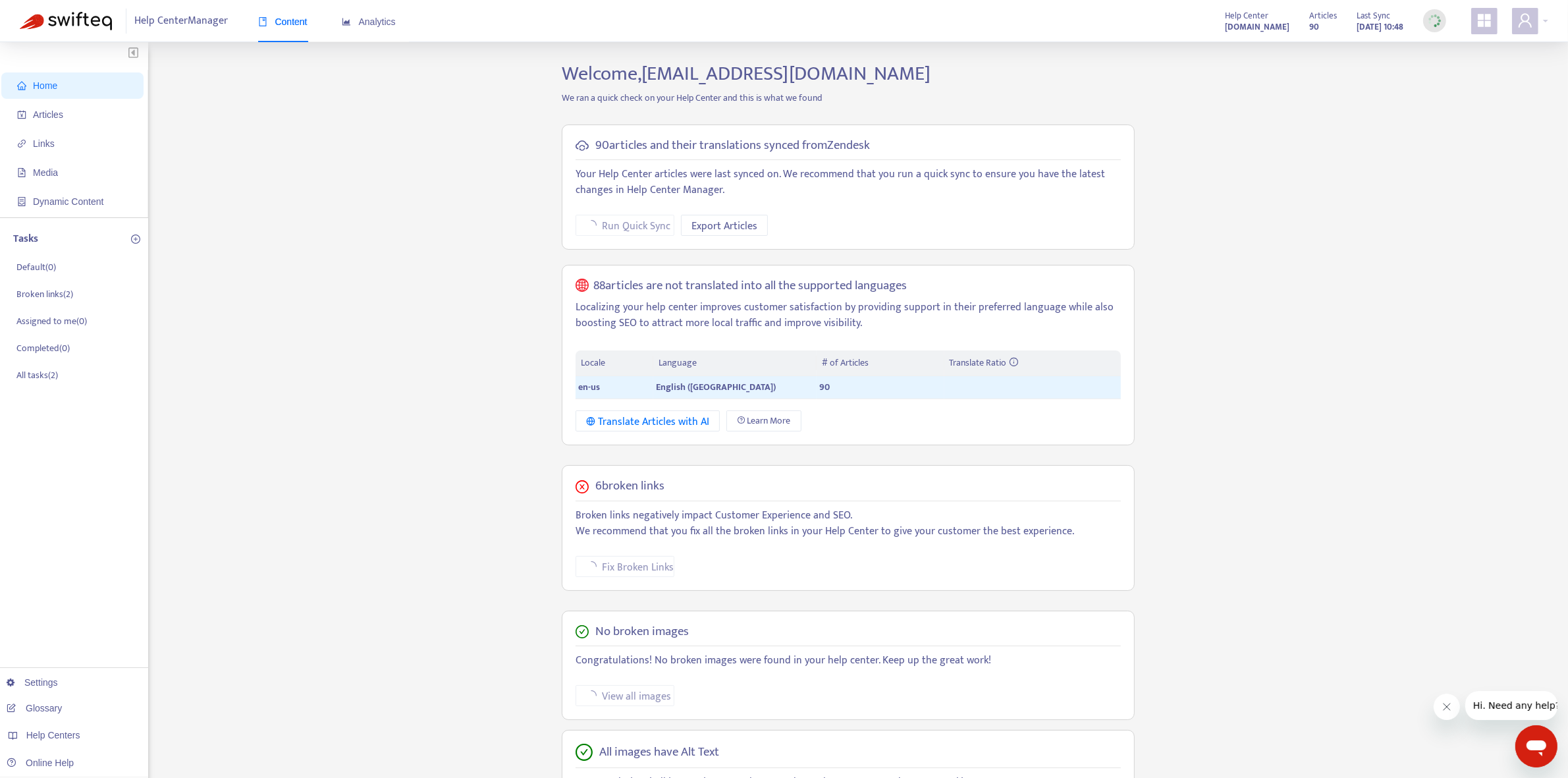
click at [1140, 416] on div "Home Articles Links Media Dynamic Content Tasks Default ( 0 ) Broken links ( 2 …" at bounding box center [784, 461] width 1529 height 799
click at [1140, 377] on div "Home Articles Links Media Dynamic Content Tasks Default ( 0 ) Broken links ( 2 …" at bounding box center [784, 461] width 1529 height 799
click at [1140, 16] on div at bounding box center [1435, 21] width 23 height 23
click at [622, 229] on span "Run Quick Sync" at bounding box center [626, 226] width 69 height 16
click at [1140, 269] on div "Home Articles Links Media Dynamic Content Tasks Default ( 0 ) Broken links ( 2 …" at bounding box center [784, 461] width 1529 height 799
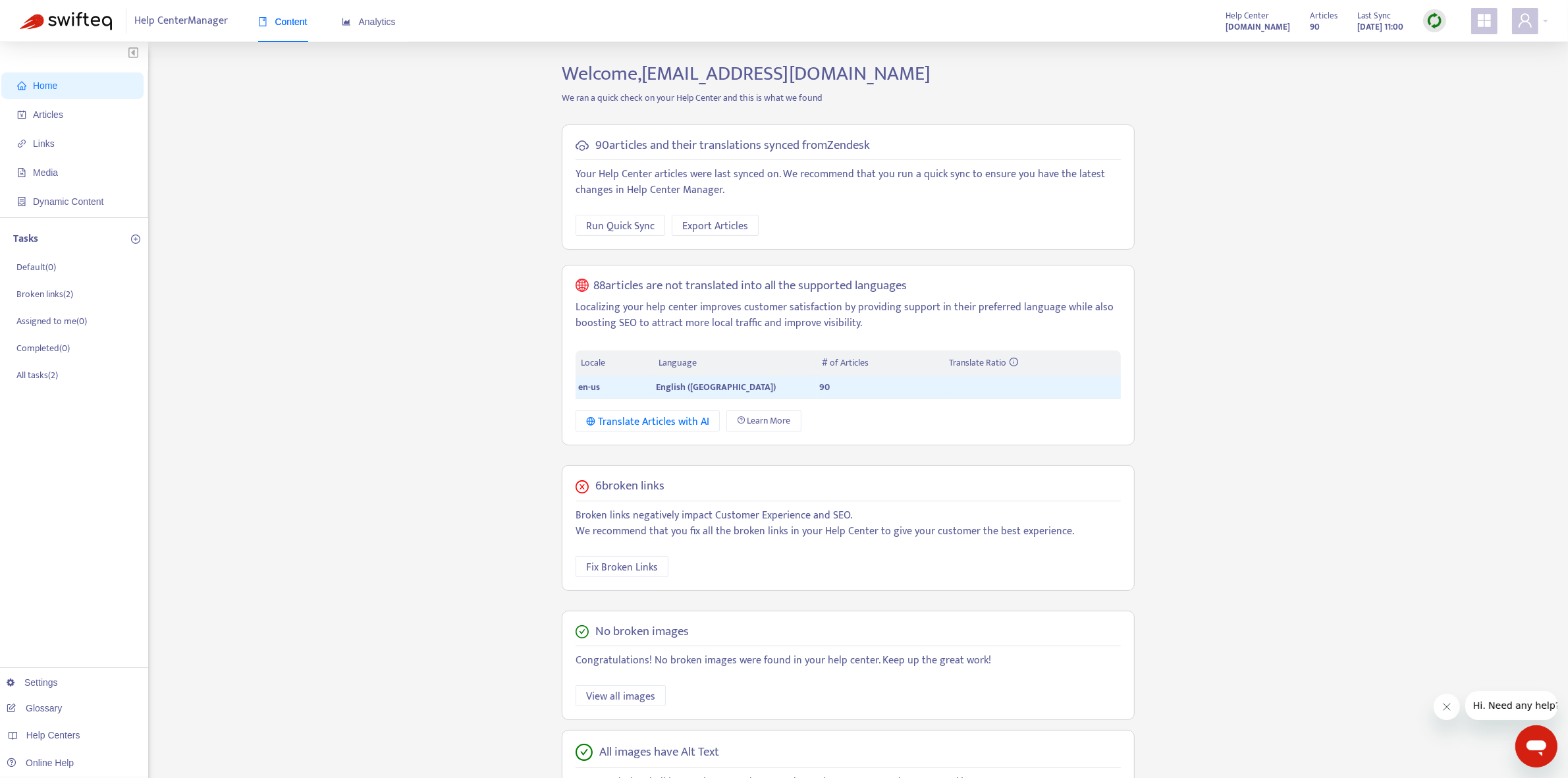
click at [1140, 25] on img at bounding box center [1434, 20] width 16 height 16
click at [312, 347] on div "Home Articles Links Media Dynamic Content Tasks Default ( 0 ) Broken links ( 2 …" at bounding box center [784, 461] width 1529 height 799
click at [1140, 23] on img at bounding box center [1434, 20] width 16 height 16
click at [1140, 68] on link "Full Sync" at bounding box center [1457, 68] width 47 height 15
click at [57, 668] on link "Settings" at bounding box center [32, 682] width 52 height 11
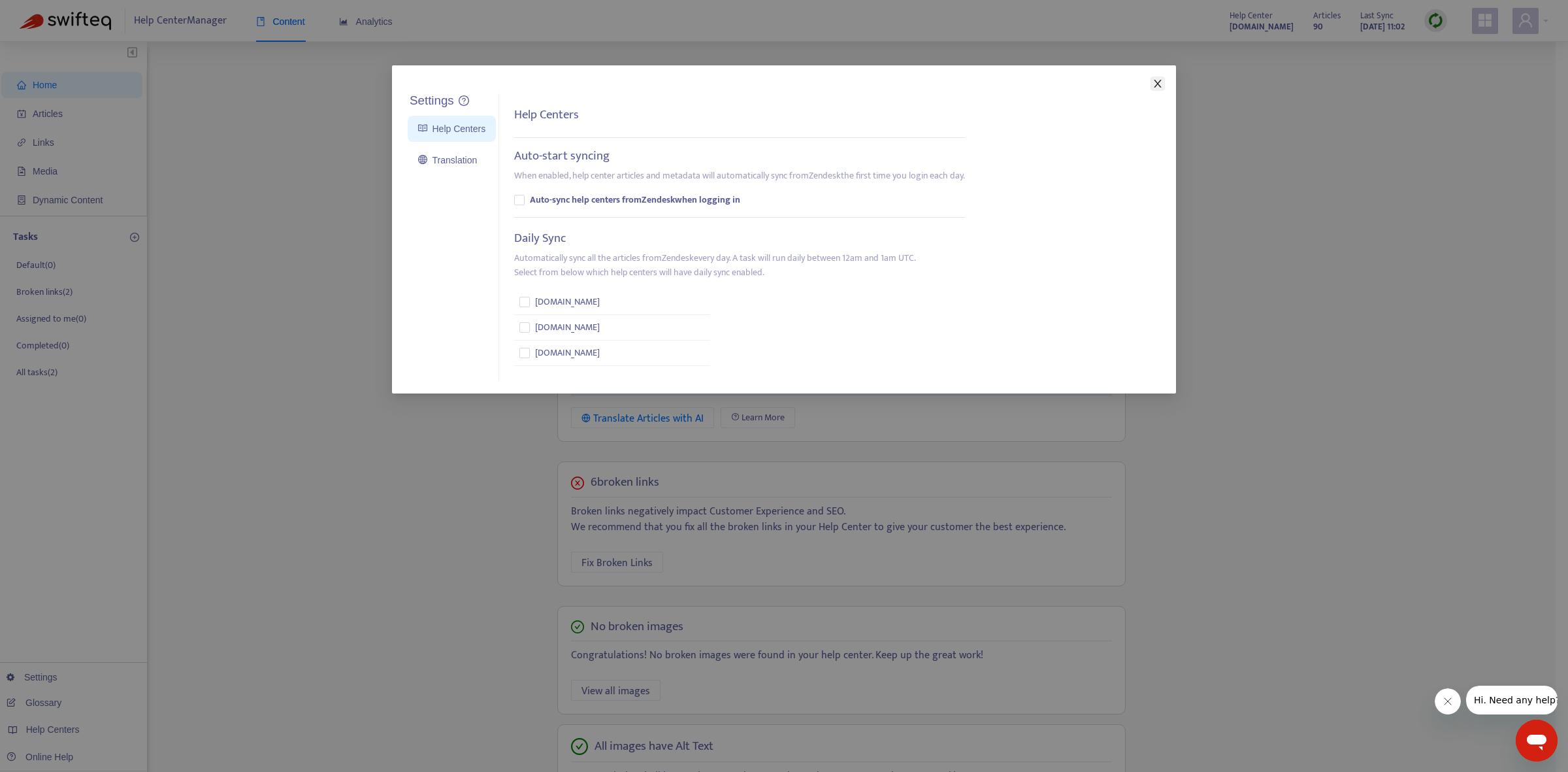
click at [1132, 82] on icon "close" at bounding box center [1158, 83] width 11 height 11
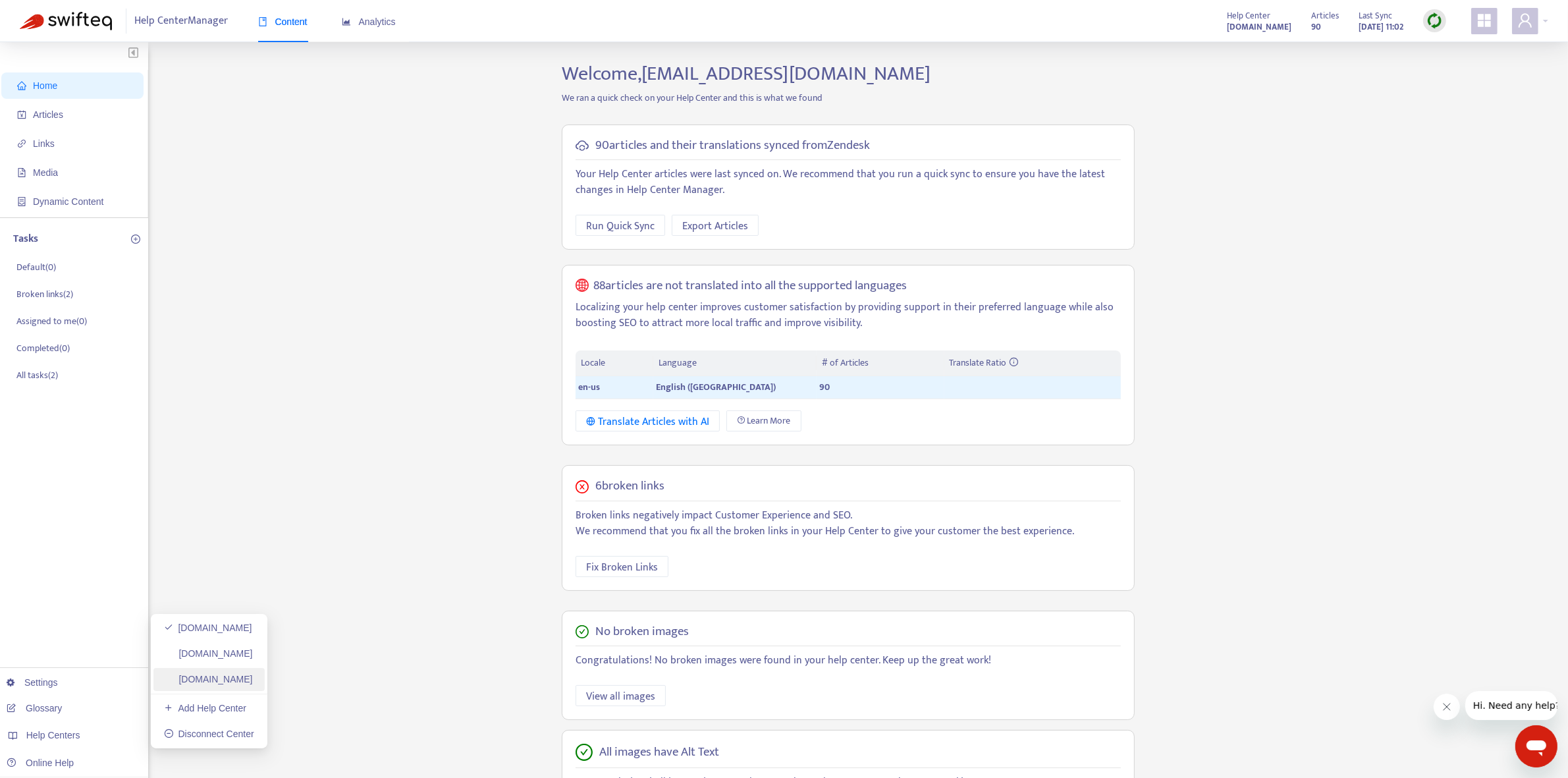
click at [253, 668] on link "[DOMAIN_NAME]" at bounding box center [208, 678] width 89 height 11
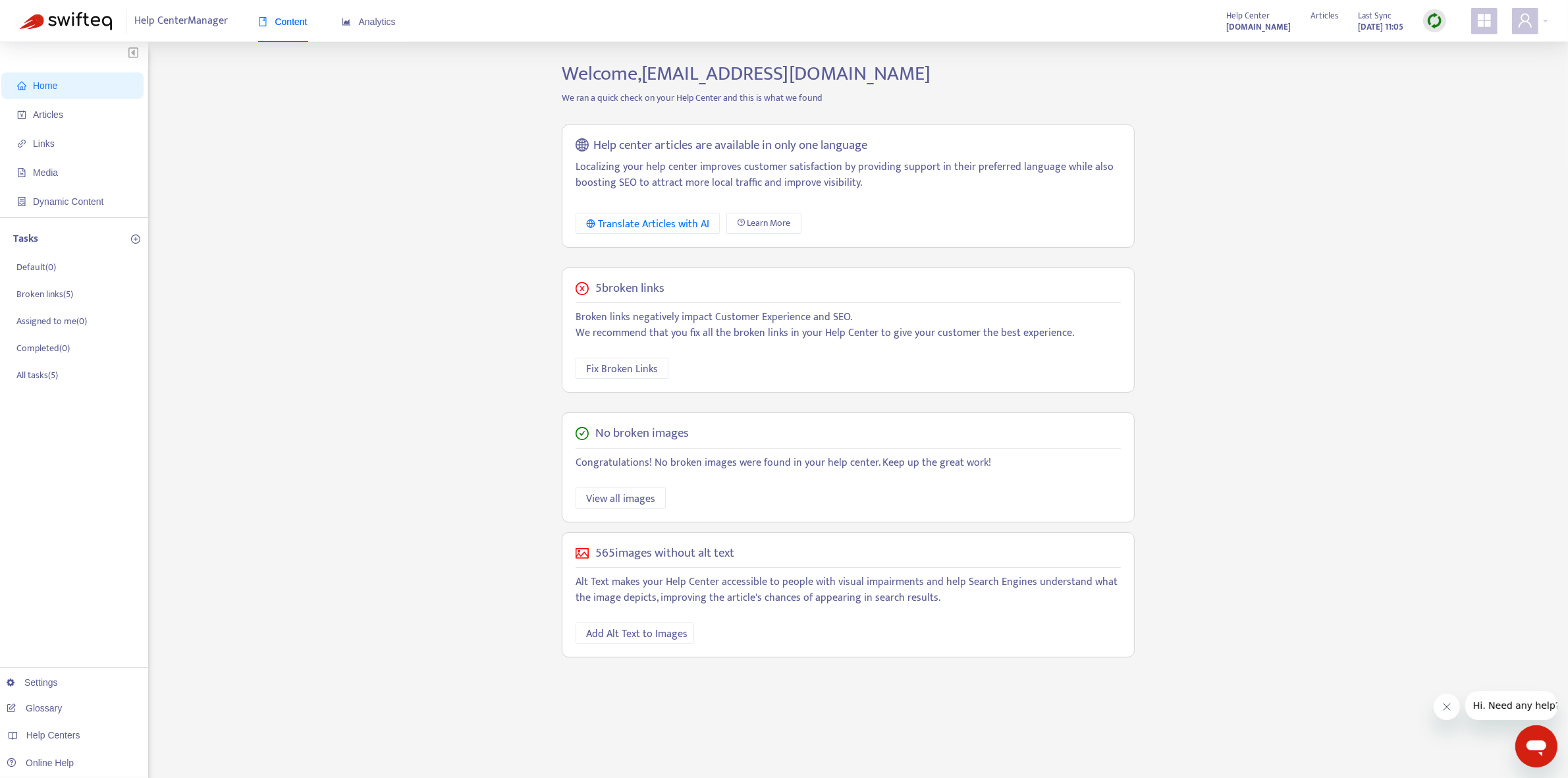
click at [1140, 24] on img at bounding box center [1434, 20] width 16 height 16
click at [1140, 44] on link "Quick Sync" at bounding box center [1461, 47] width 56 height 15
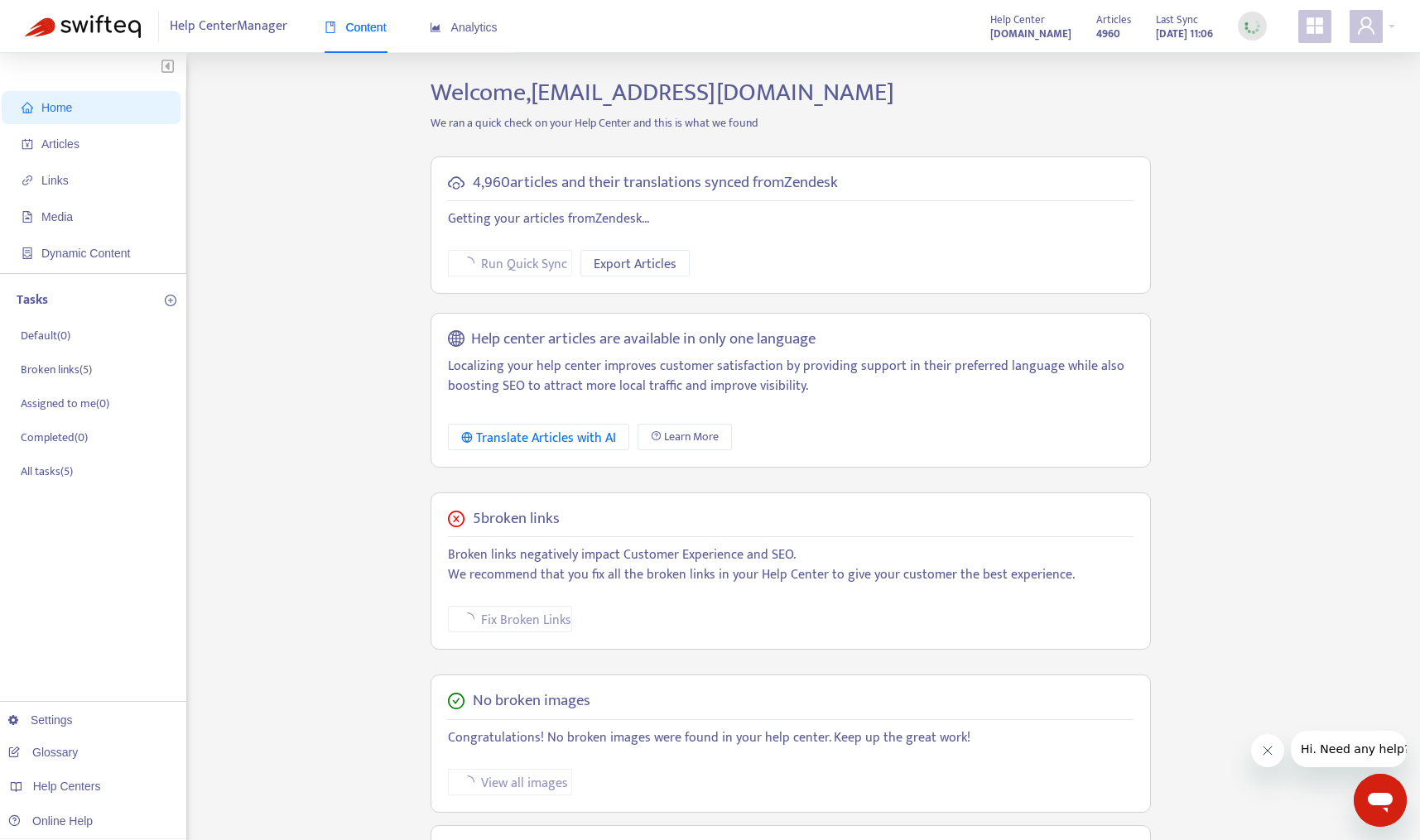
click at [240, 205] on div "Home Articles Links Media Dynamic Content Tasks Default ( 0 ) Broken links ( 5 …" at bounding box center [710, 562] width 1370 height 969
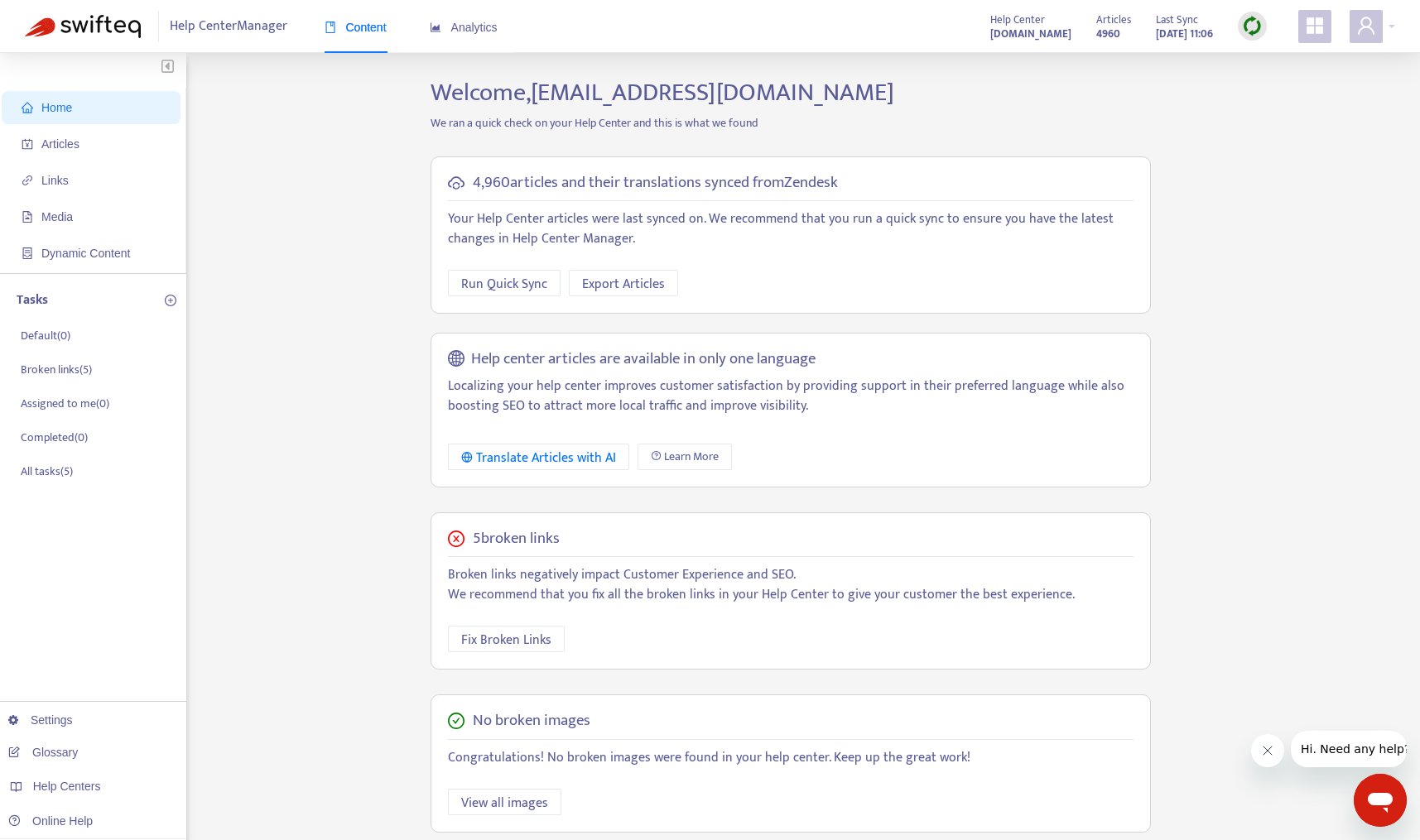
click at [1239, 133] on div "Home Articles Links Media Dynamic Content Tasks Default ( 0 ) Broken links ( 5 …" at bounding box center [710, 562] width 1370 height 969
click at [1302, 295] on div "Home Articles Links Media Dynamic Content Tasks Default ( 0 ) Broken links ( 5 …" at bounding box center [710, 562] width 1370 height 969
click at [78, 146] on span "Articles" at bounding box center [95, 144] width 146 height 33
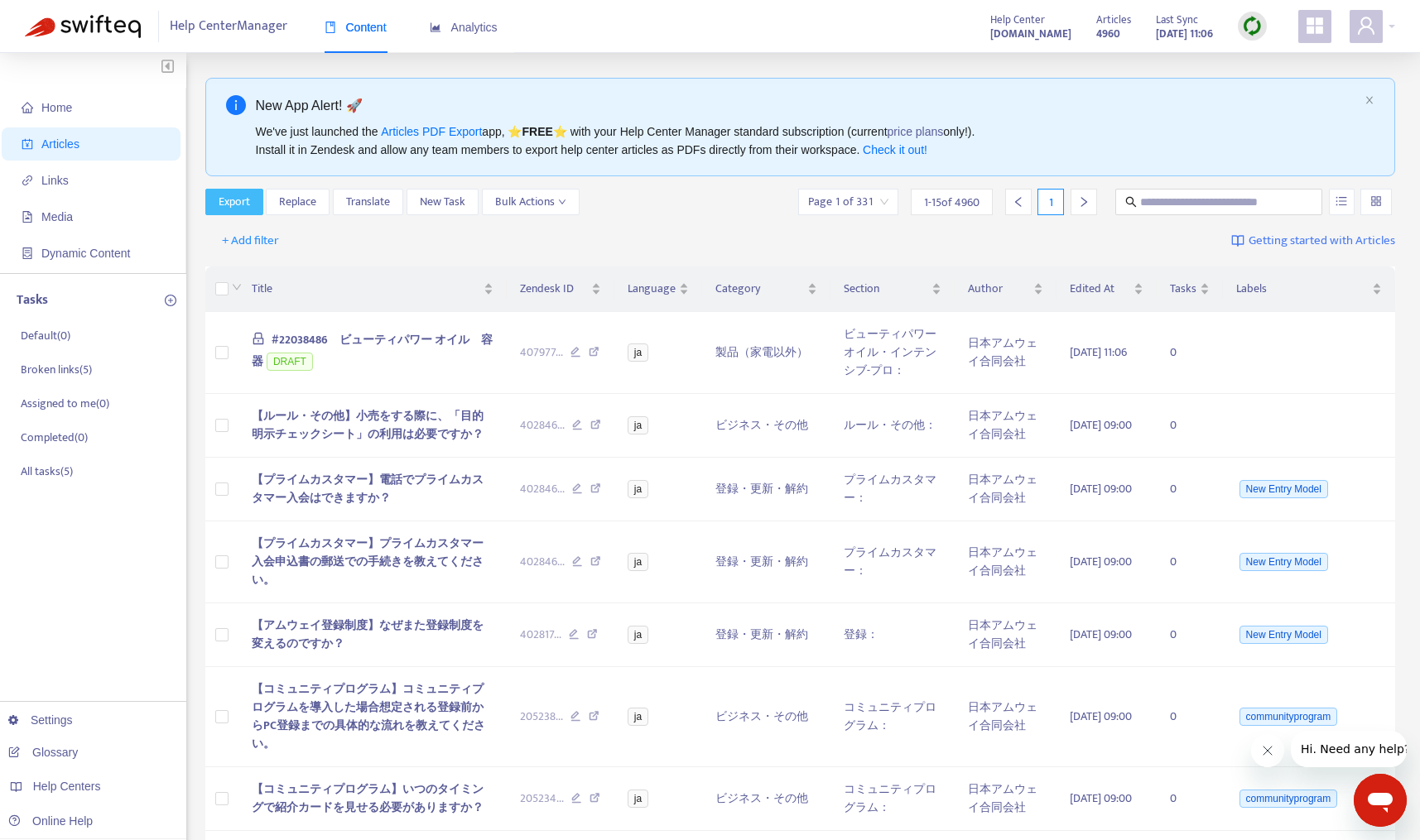
click at [231, 199] on span "Export" at bounding box center [234, 202] width 32 height 18
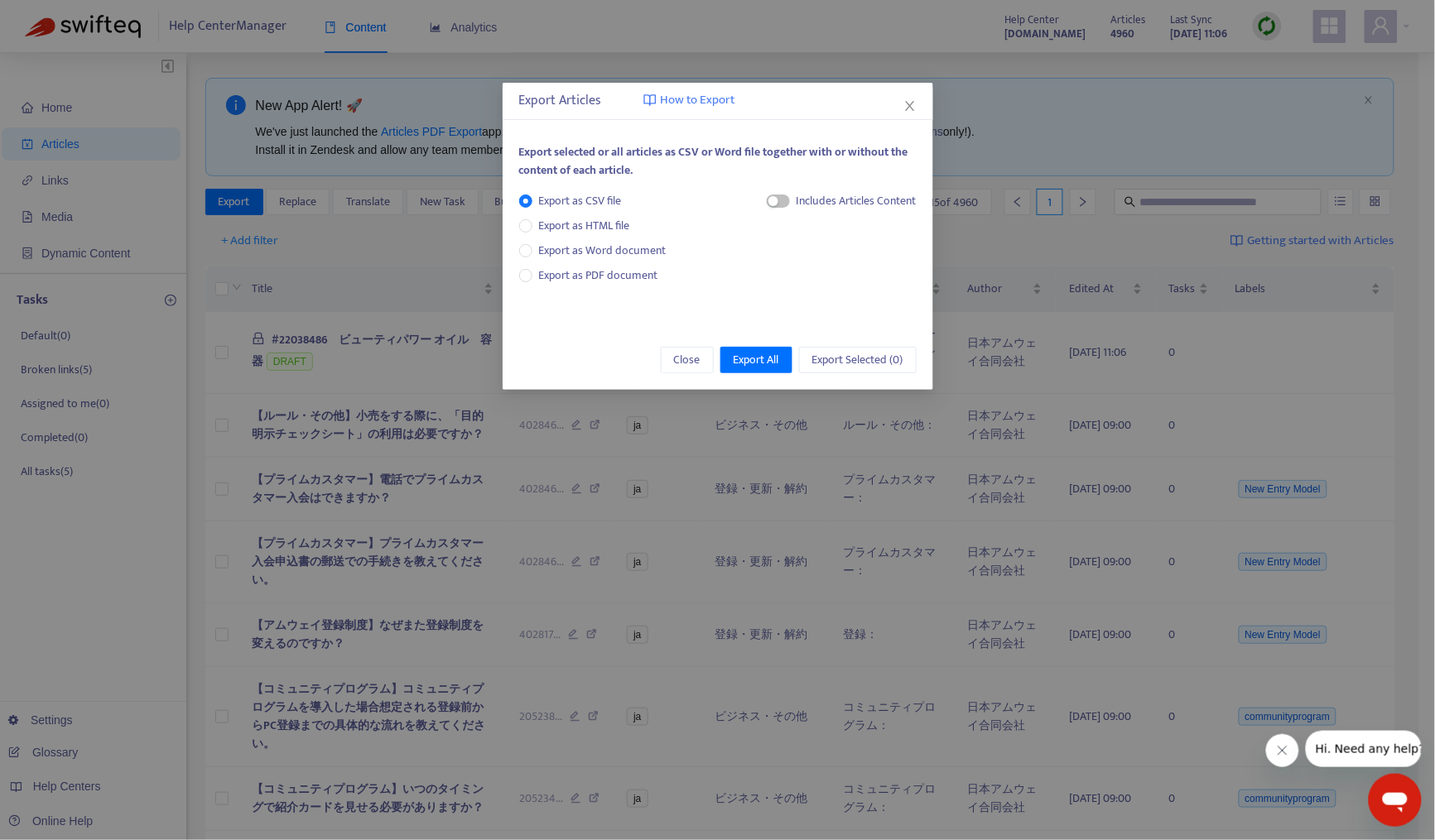
click at [228, 203] on div "Export Articles How to Export Export selected or all articles as CSV or Word fi…" at bounding box center [717, 420] width 1435 height 840
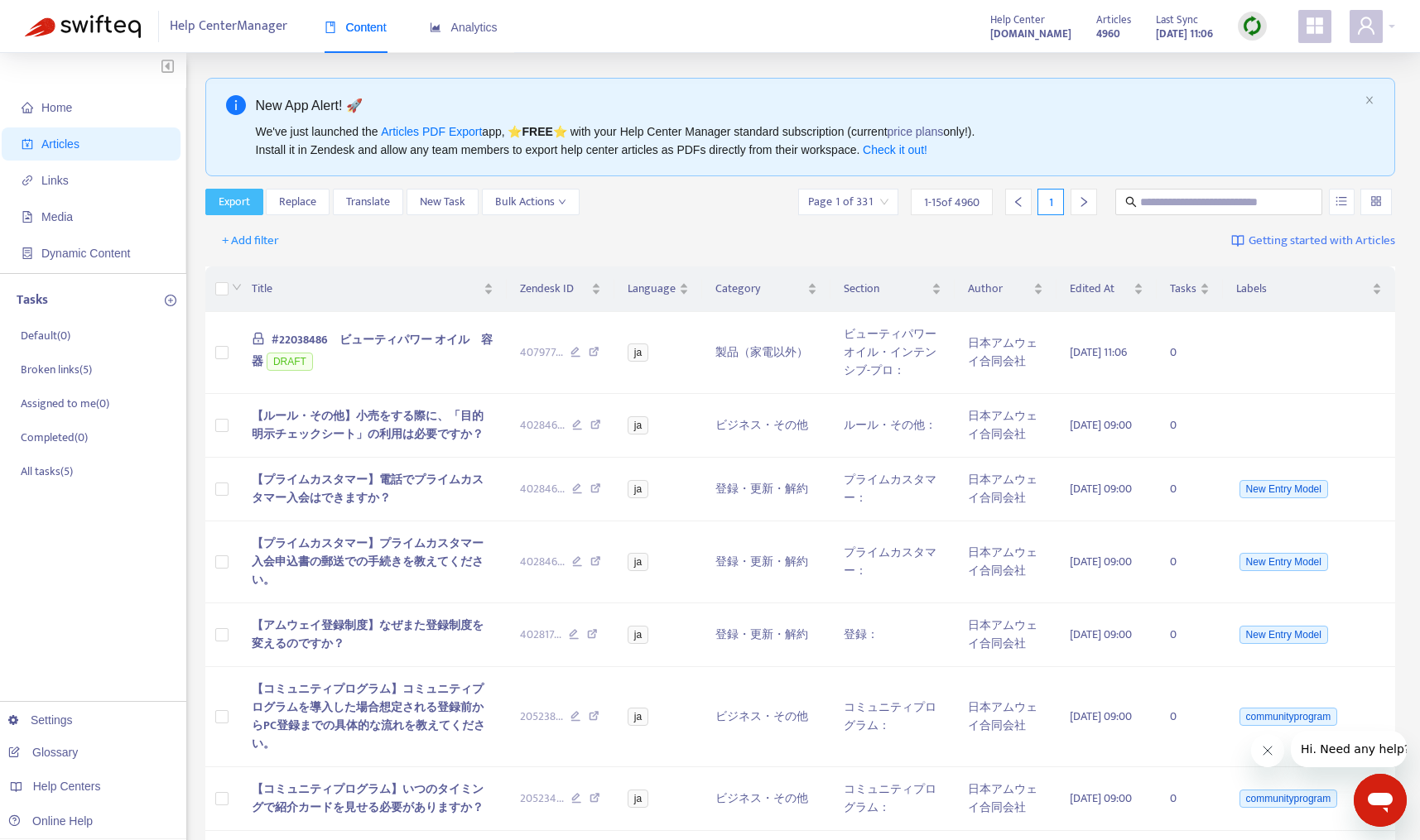
click at [228, 203] on span "Export" at bounding box center [234, 202] width 32 height 18
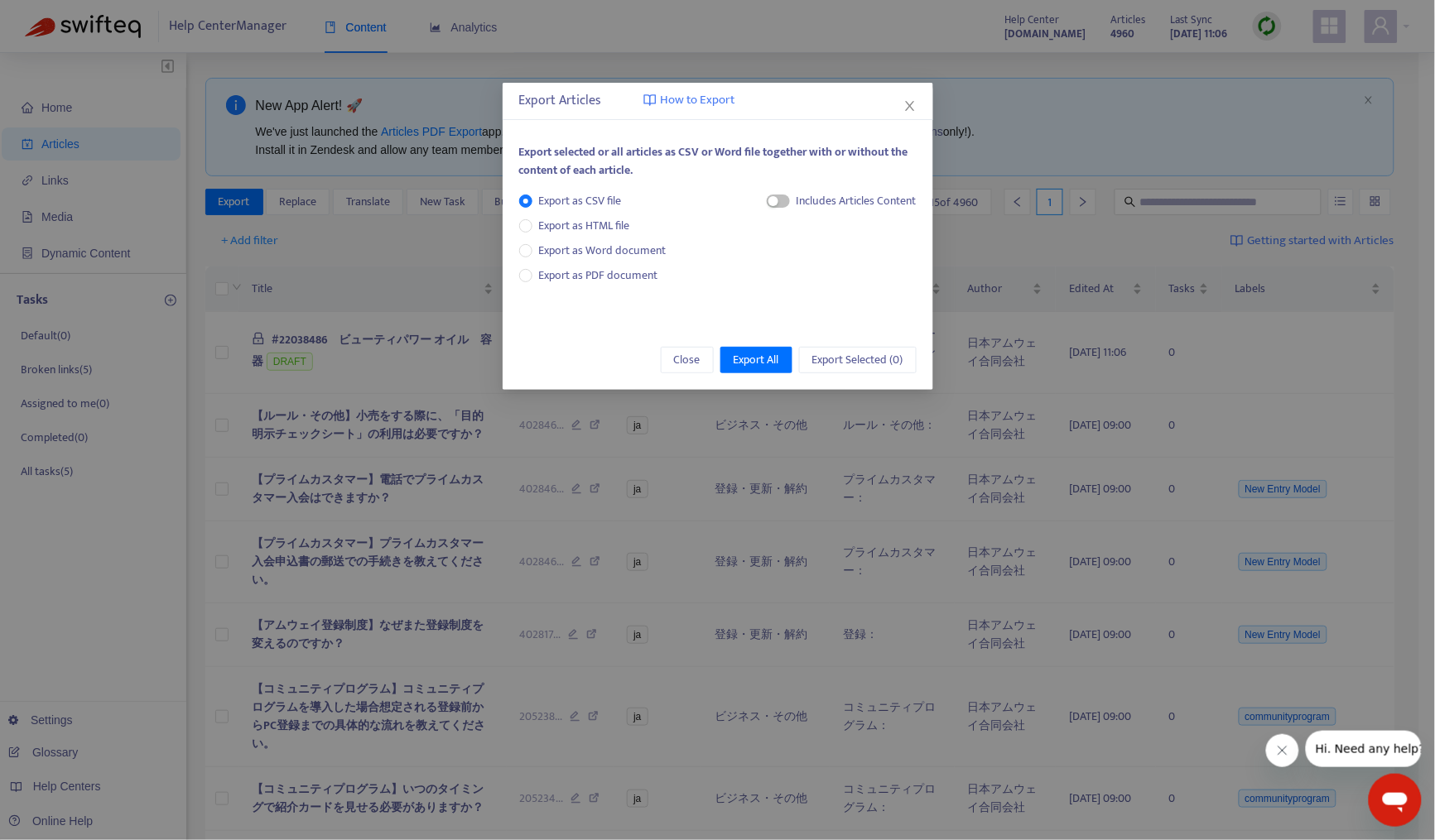
click at [234, 204] on div "Export Articles How to Export Export selected or all articles as CSV or Word fi…" at bounding box center [717, 420] width 1435 height 840
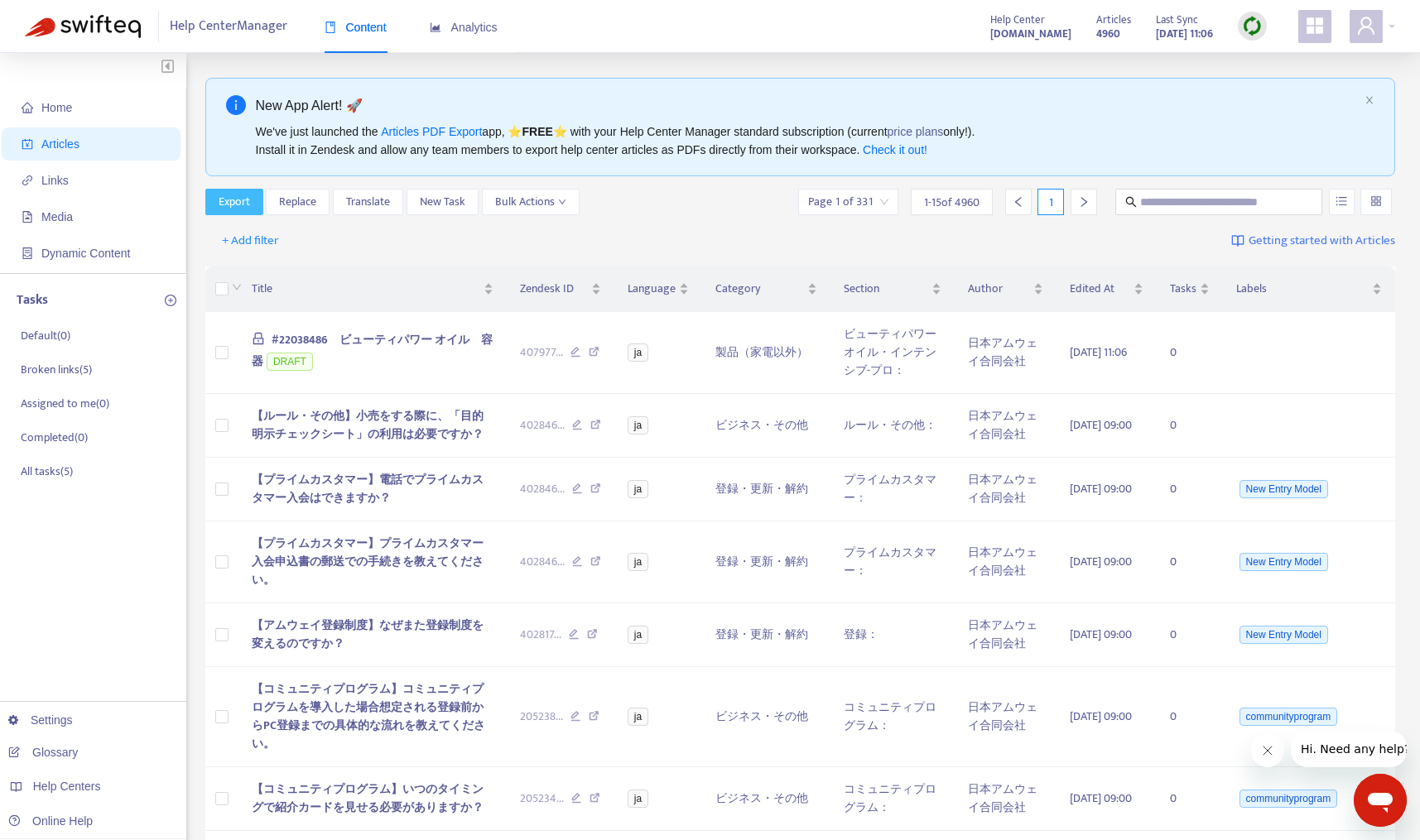
click at [234, 204] on span "Export" at bounding box center [234, 202] width 32 height 18
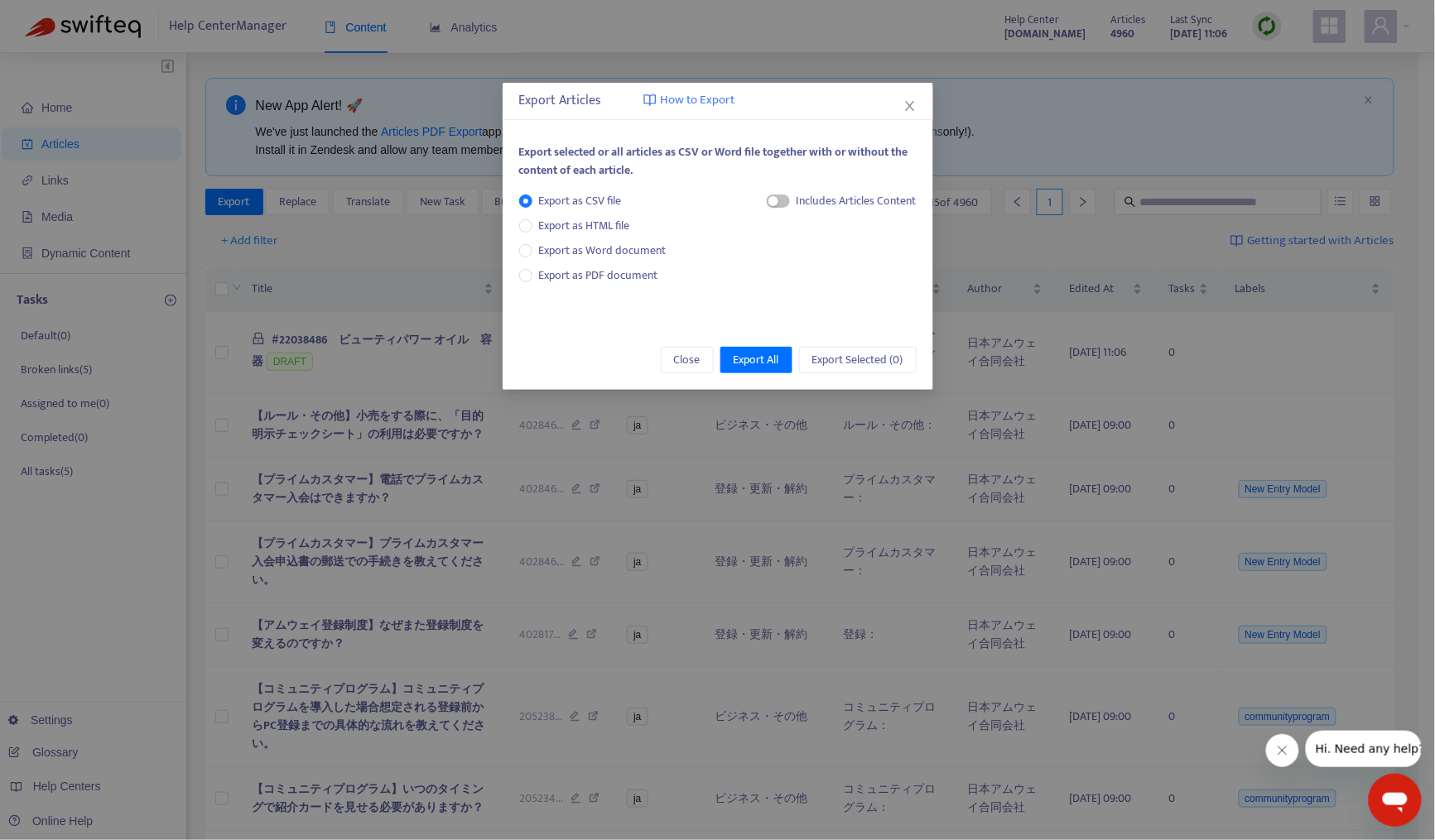
click at [788, 203] on div "Includes Articles Content" at bounding box center [841, 207] width 150 height 31
click at [779, 203] on span "button" at bounding box center [778, 201] width 23 height 14
click at [754, 360] on span "Export All" at bounding box center [757, 360] width 46 height 18
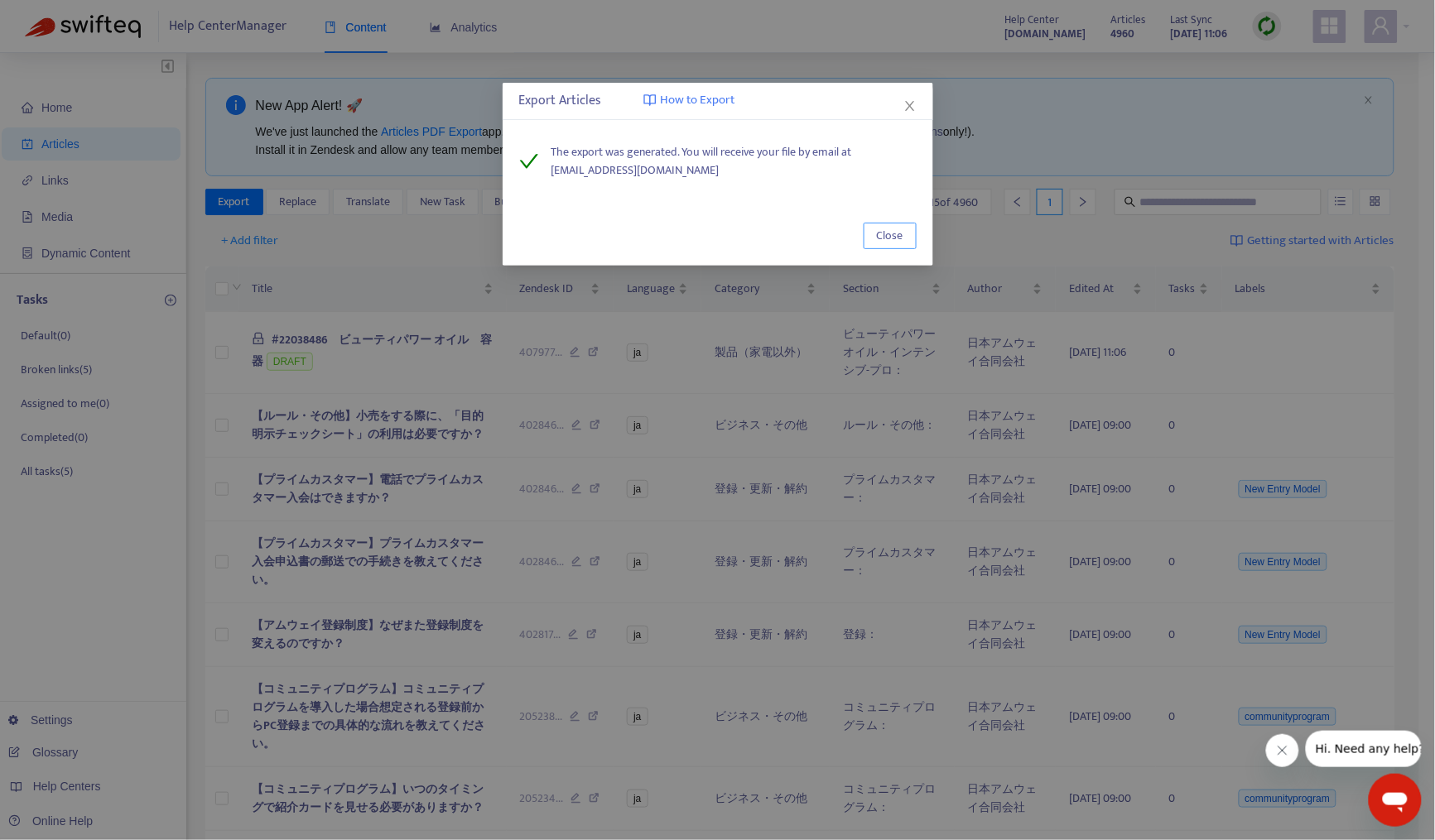
click at [898, 241] on span "Close" at bounding box center [890, 236] width 26 height 18
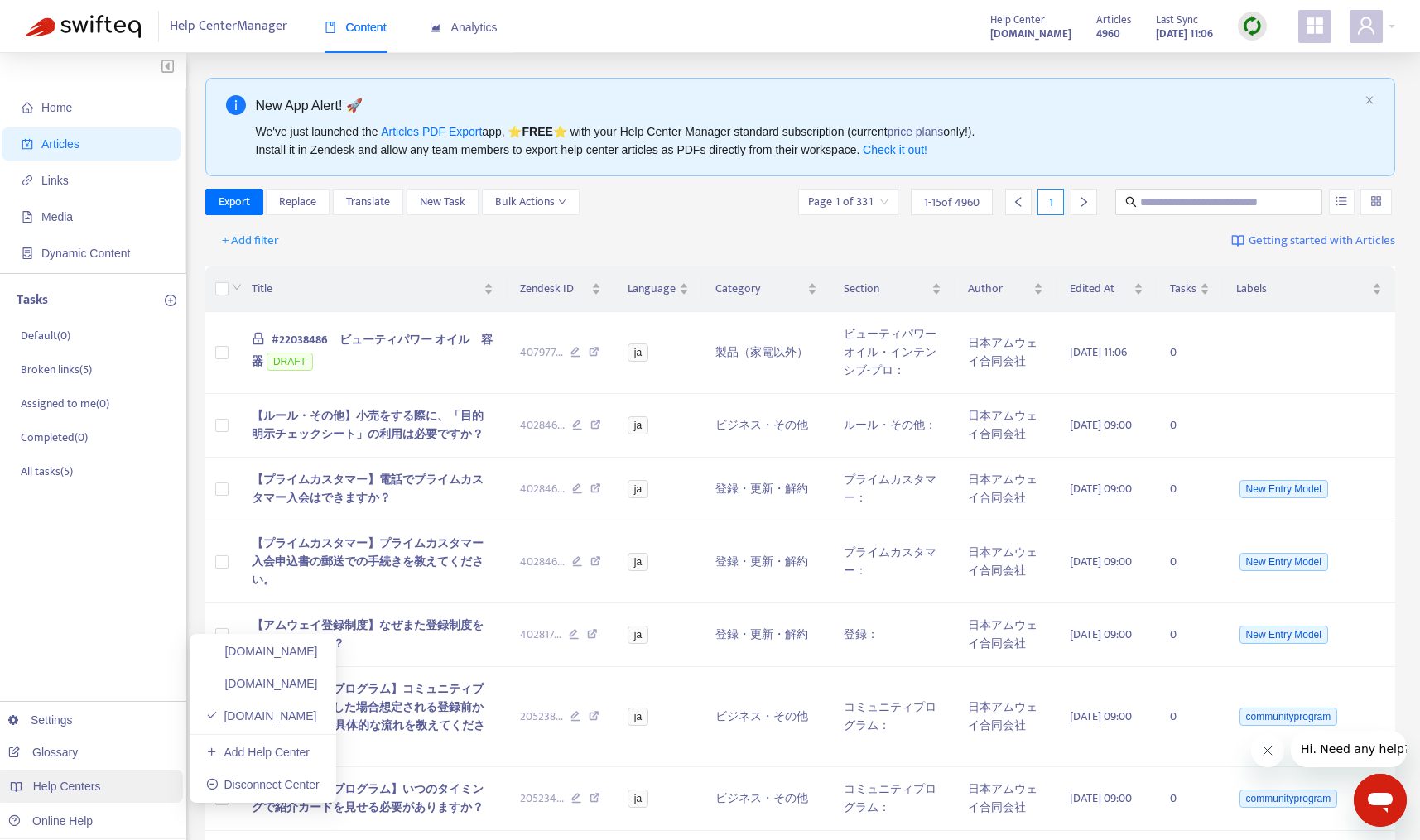
click at [56, 780] on span "Help Centers" at bounding box center [67, 786] width 68 height 14
click at [258, 687] on link "[DOMAIN_NAME]" at bounding box center [262, 683] width 112 height 14
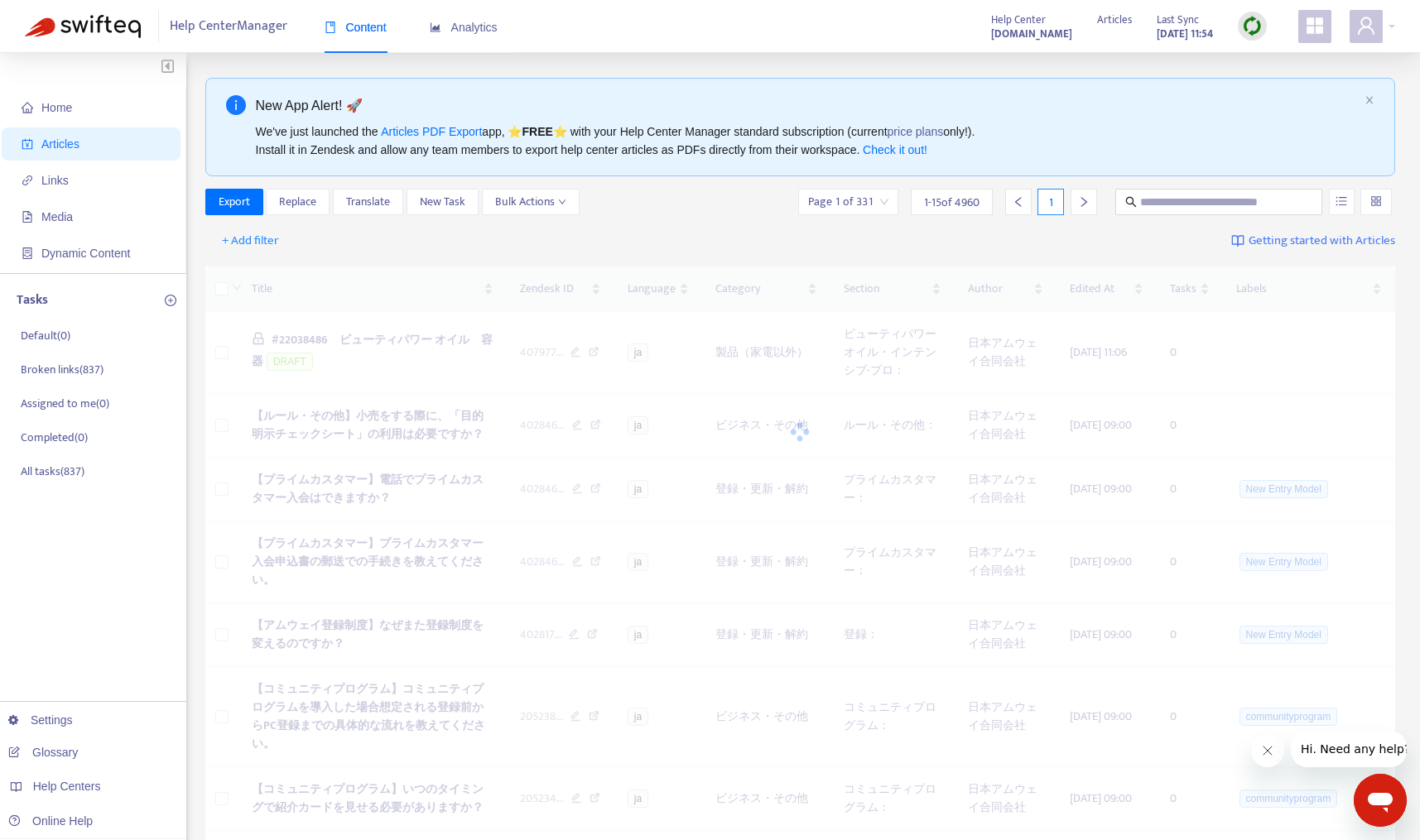
click at [1248, 23] on img at bounding box center [1252, 25] width 21 height 21
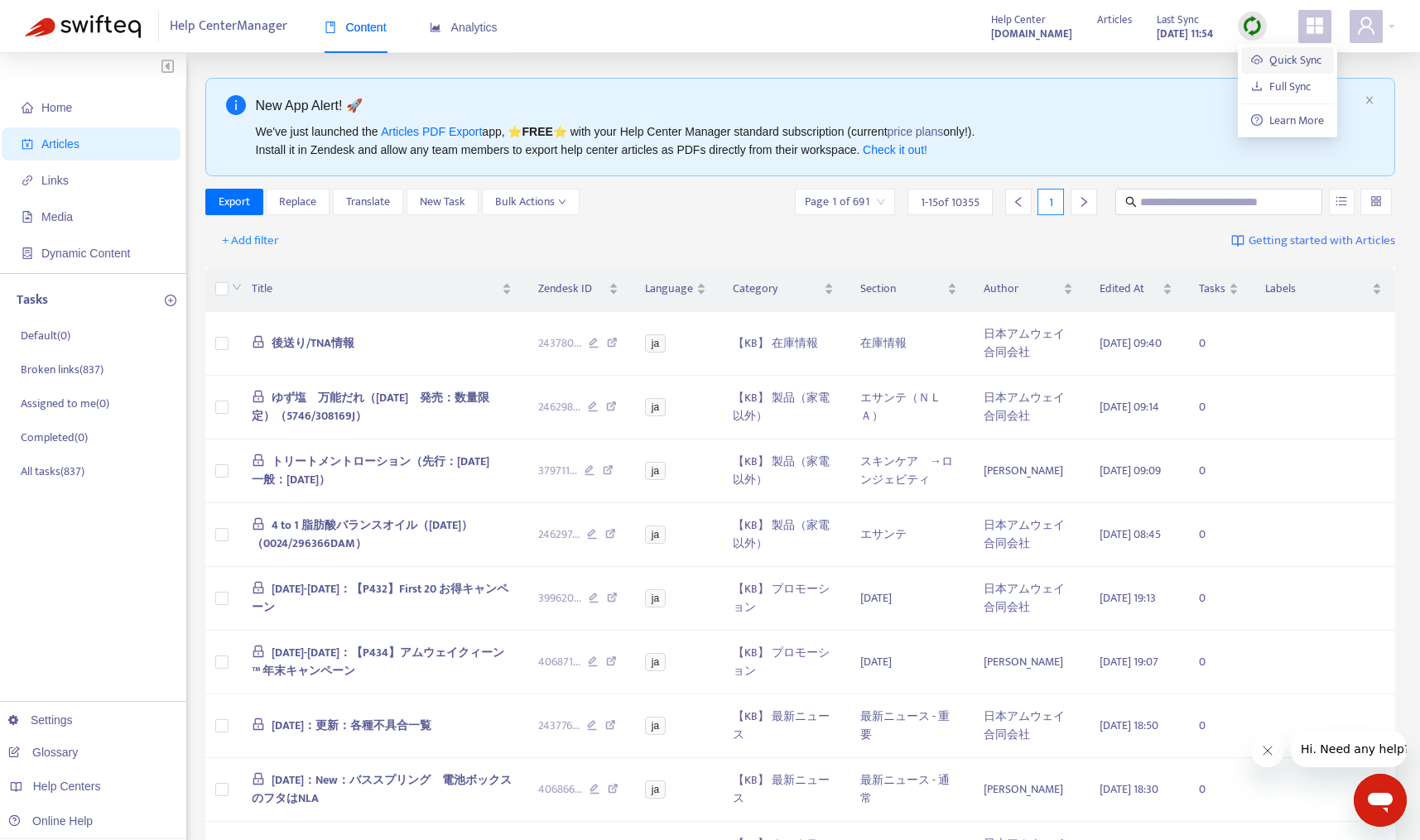
click at [1265, 56] on link "Quick Sync" at bounding box center [1286, 59] width 70 height 19
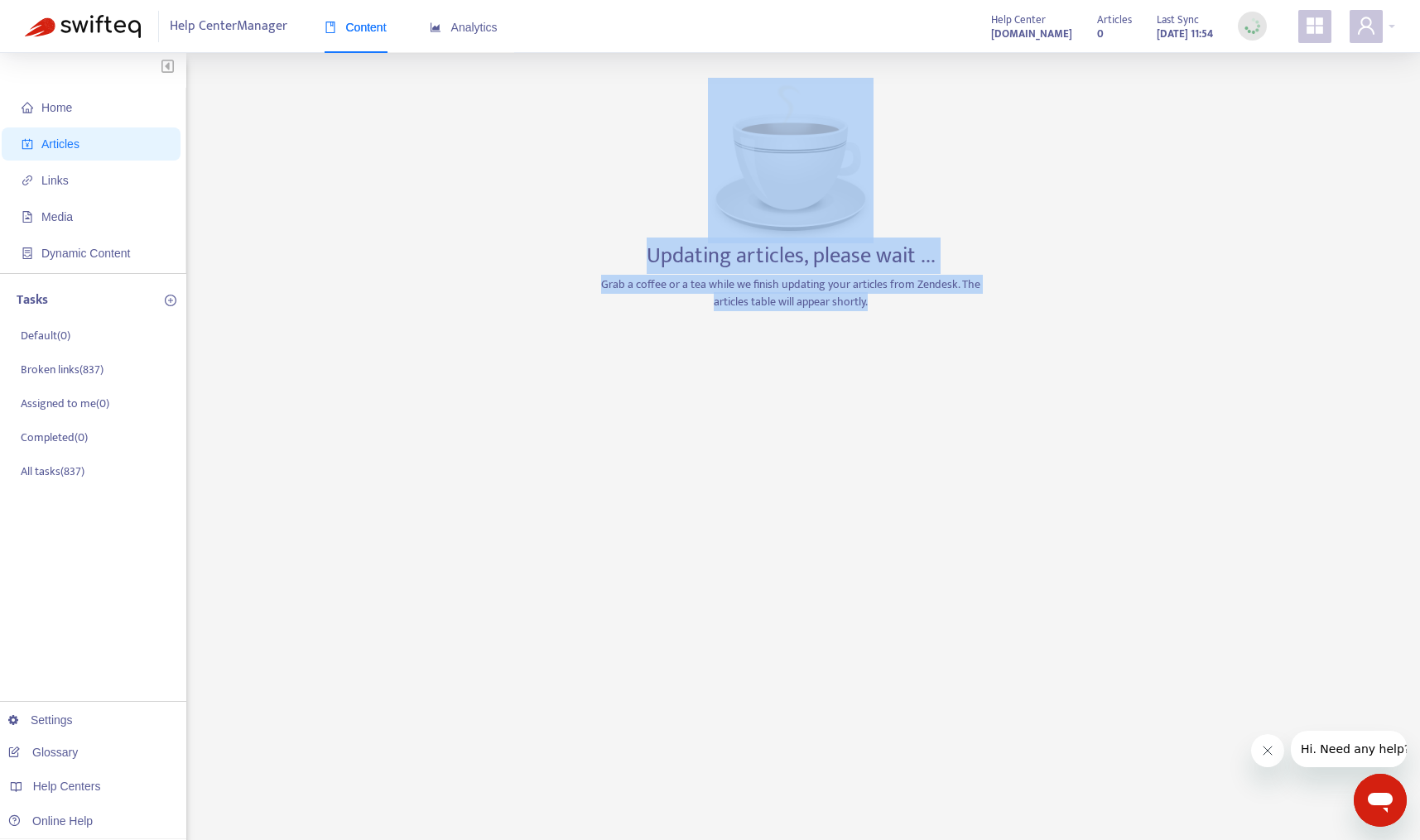
drag, startPoint x: 580, startPoint y: 75, endPoint x: 894, endPoint y: 357, distance: 422.0
click at [887, 338] on div "Home Articles Links Media Dynamic Content Tasks Default ( 0 ) Broken links ( 83…" at bounding box center [710, 549] width 1420 height 993
click at [1007, 400] on div "Home Articles Links Media Dynamic Content Tasks Default ( 0 ) Broken links ( 83…" at bounding box center [710, 562] width 1370 height 969
drag, startPoint x: 594, startPoint y: 85, endPoint x: 838, endPoint y: 342, distance: 354.4
click at [838, 342] on div "Home Articles Links Media Dynamic Content Tasks Default ( 0 ) Broken links ( 83…" at bounding box center [710, 562] width 1370 height 969
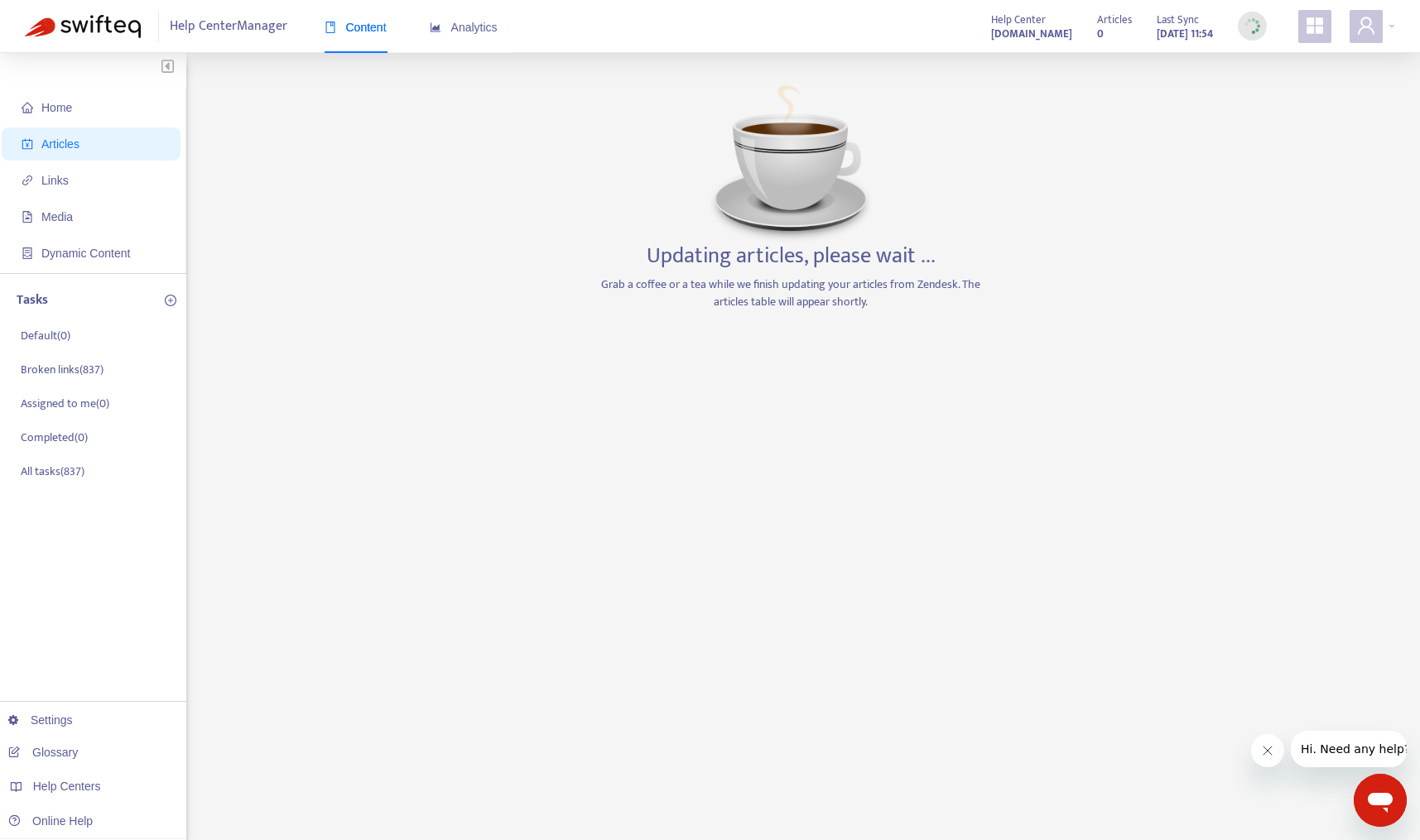
click at [990, 371] on div "Home Articles Links Media Dynamic Content Tasks Default ( 0 ) Broken links ( 83…" at bounding box center [710, 562] width 1370 height 969
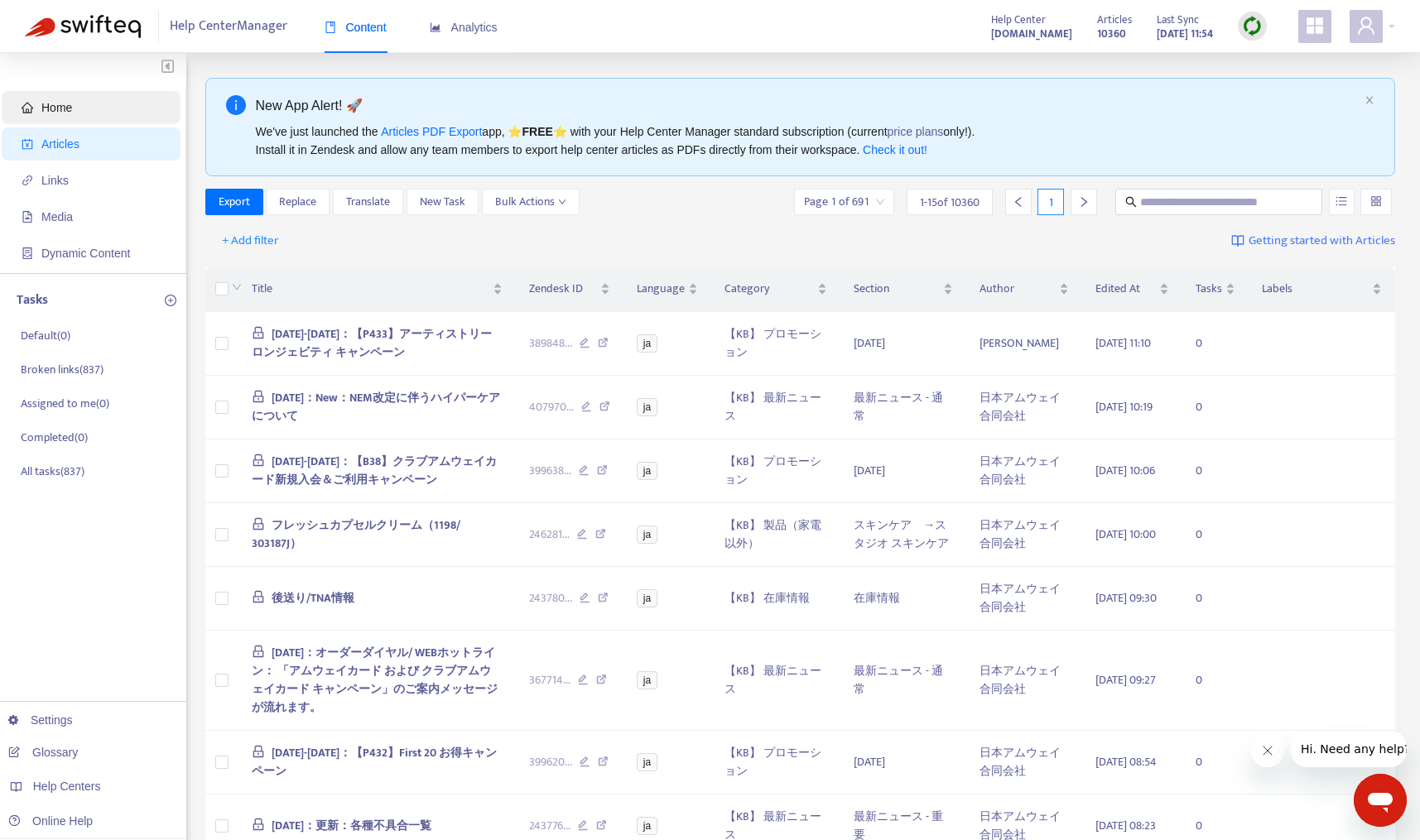
click at [56, 118] on span "Home" at bounding box center [95, 107] width 146 height 33
